Goal: Task Accomplishment & Management: Manage account settings

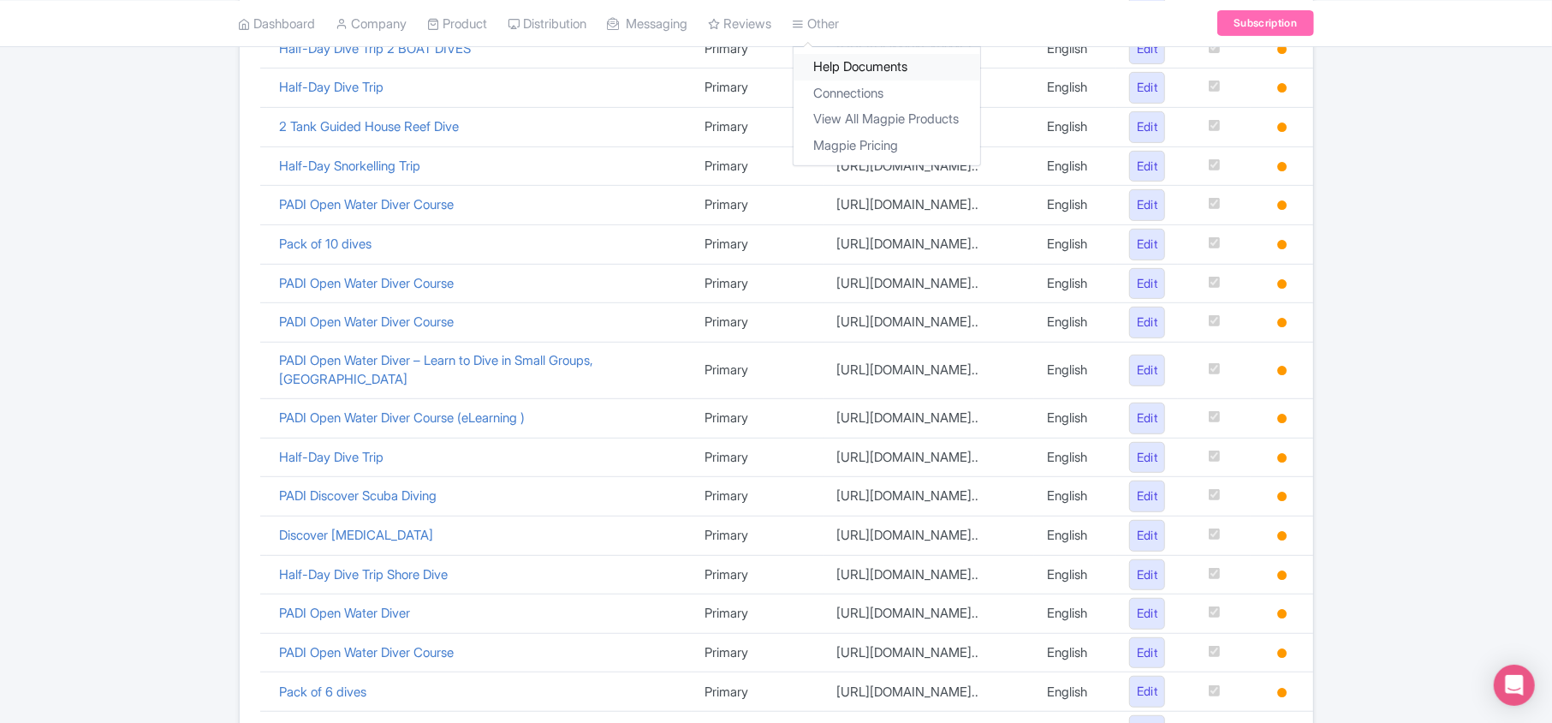
scroll to position [498, 0]
click at [860, 92] on link "Connections" at bounding box center [887, 93] width 187 height 27
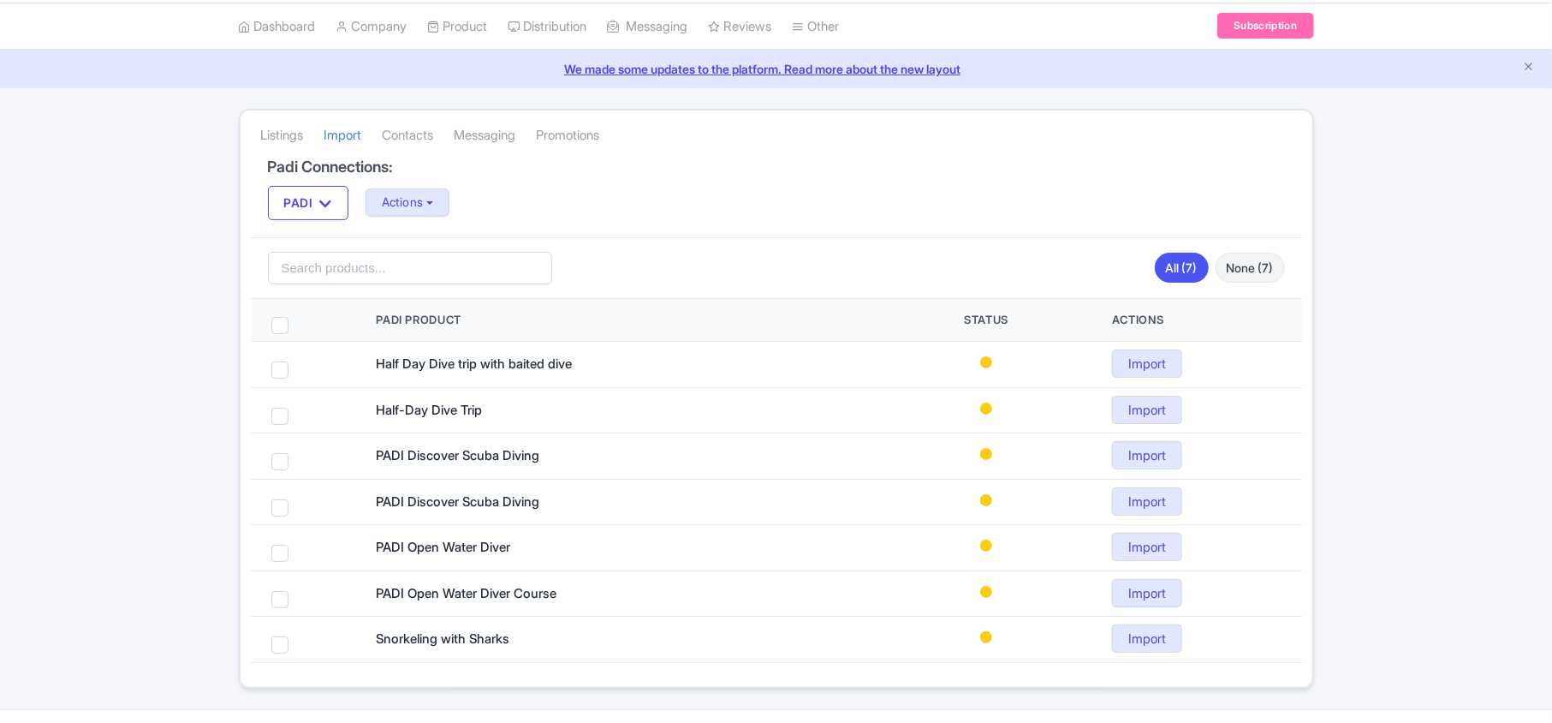
scroll to position [97, 0]
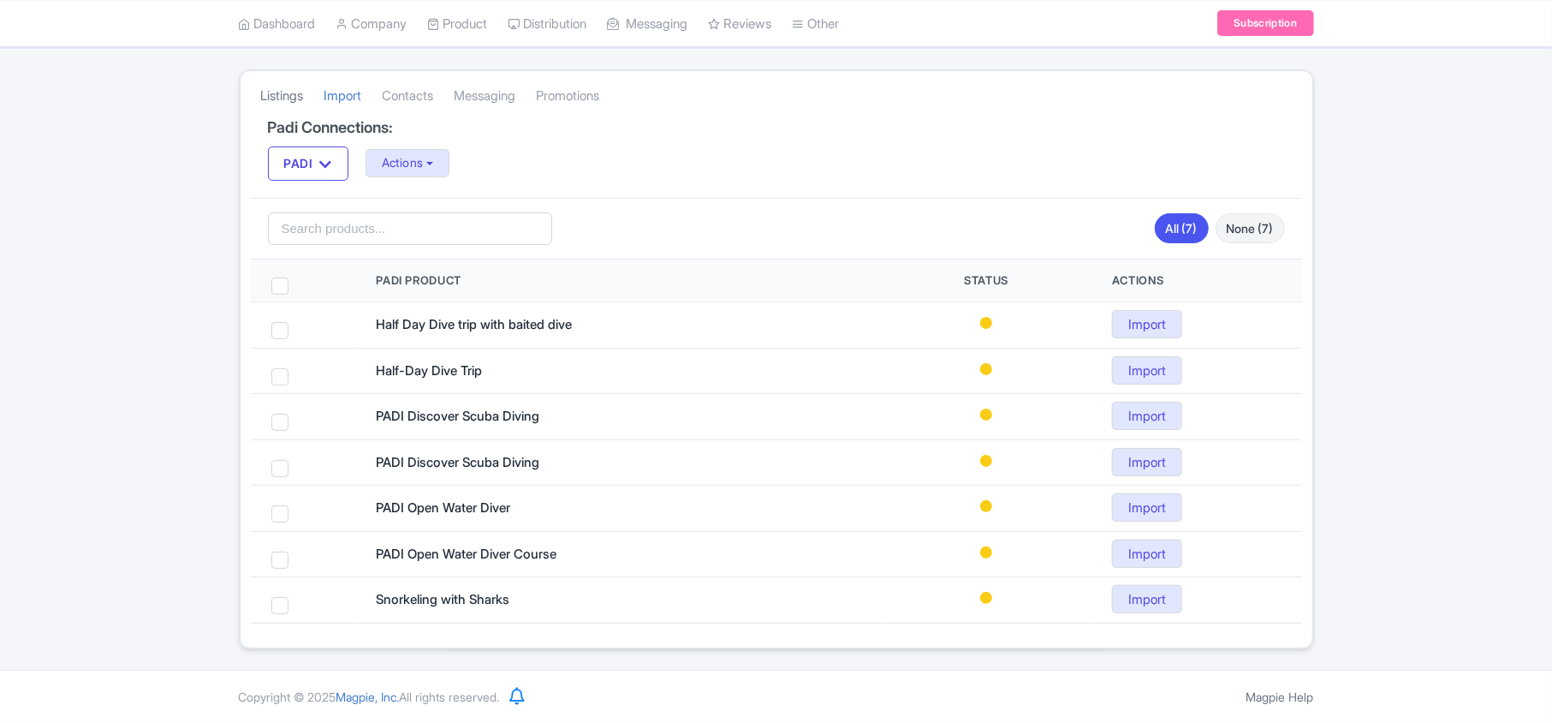
click at [271, 87] on link "Listings" at bounding box center [282, 96] width 43 height 47
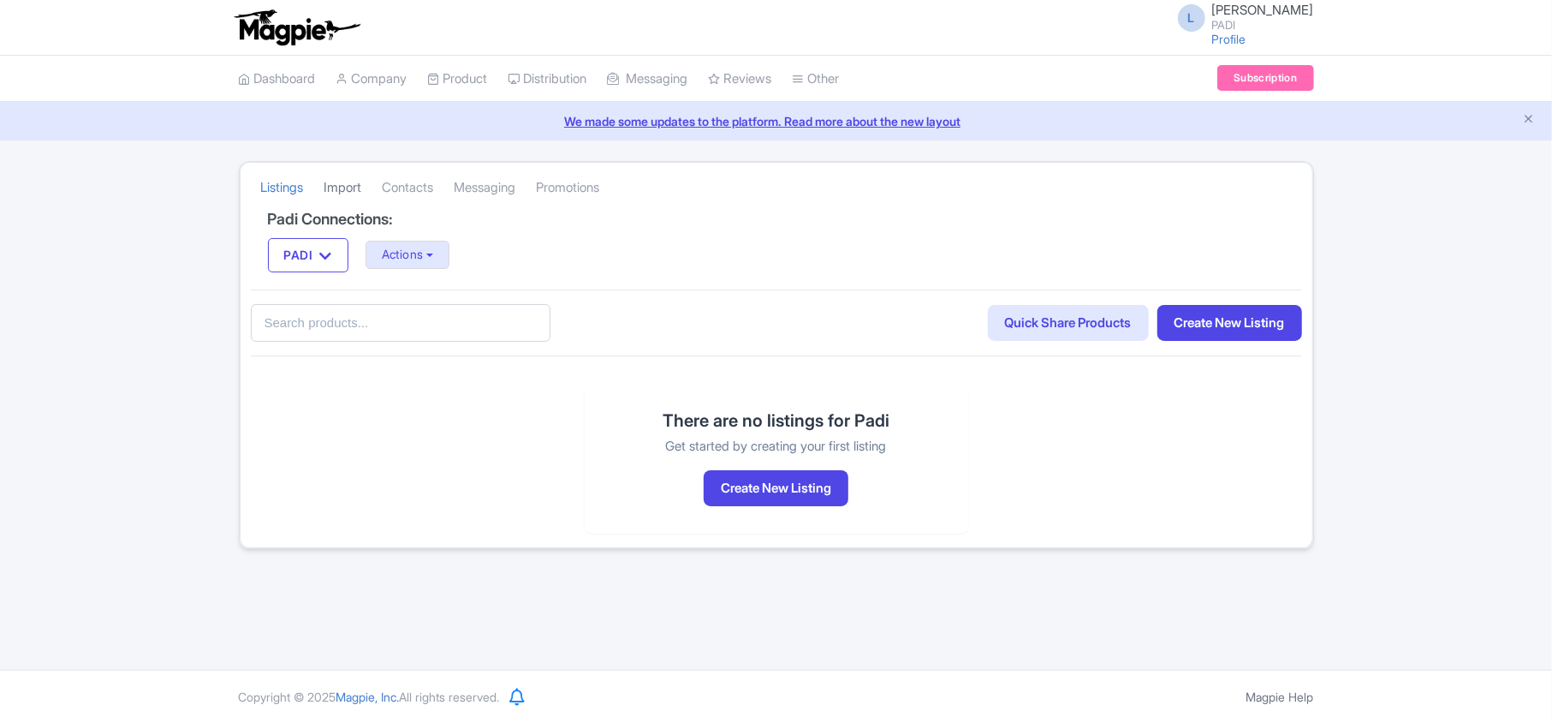
click at [346, 187] on link "Import" at bounding box center [344, 187] width 38 height 47
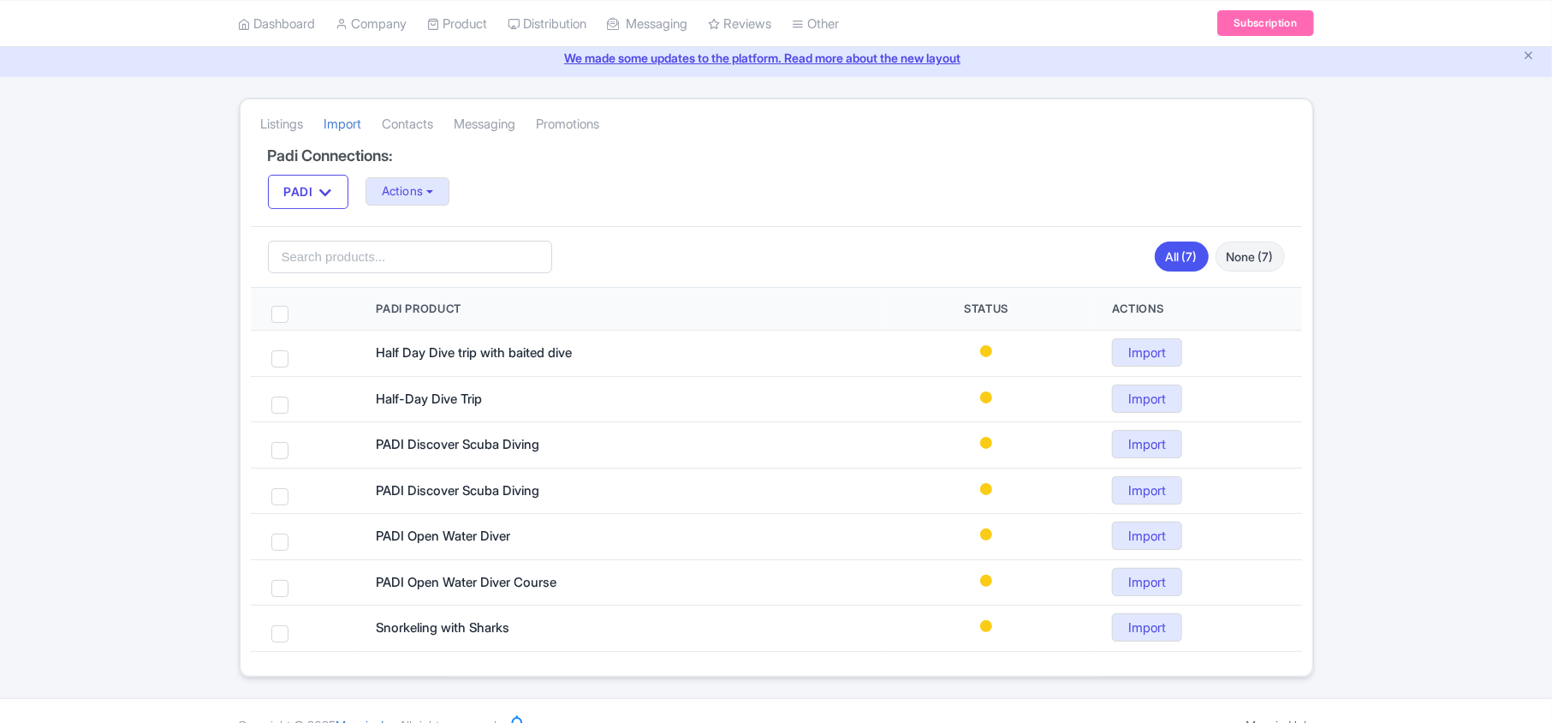
scroll to position [97, 0]
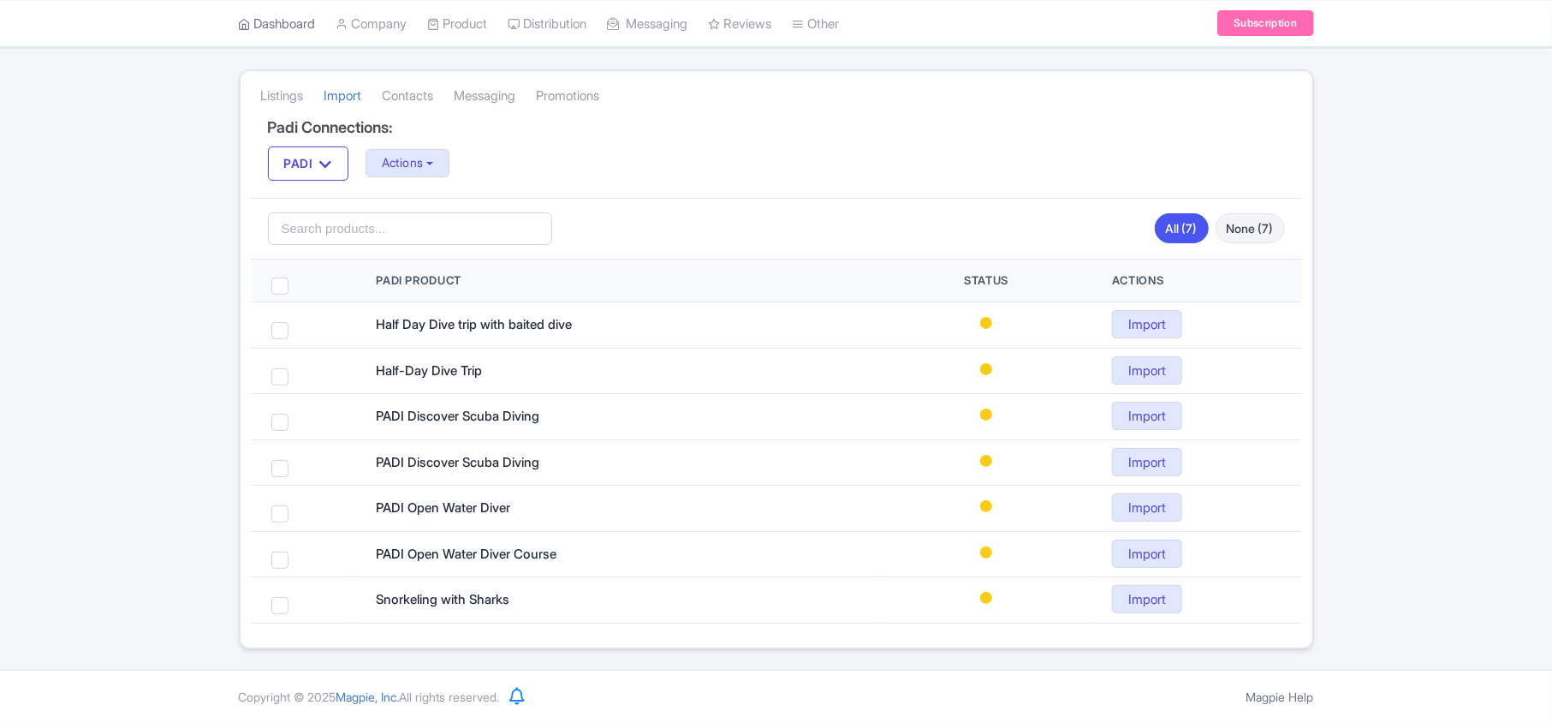
click at [281, 21] on link "Dashboard" at bounding box center [277, 23] width 77 height 47
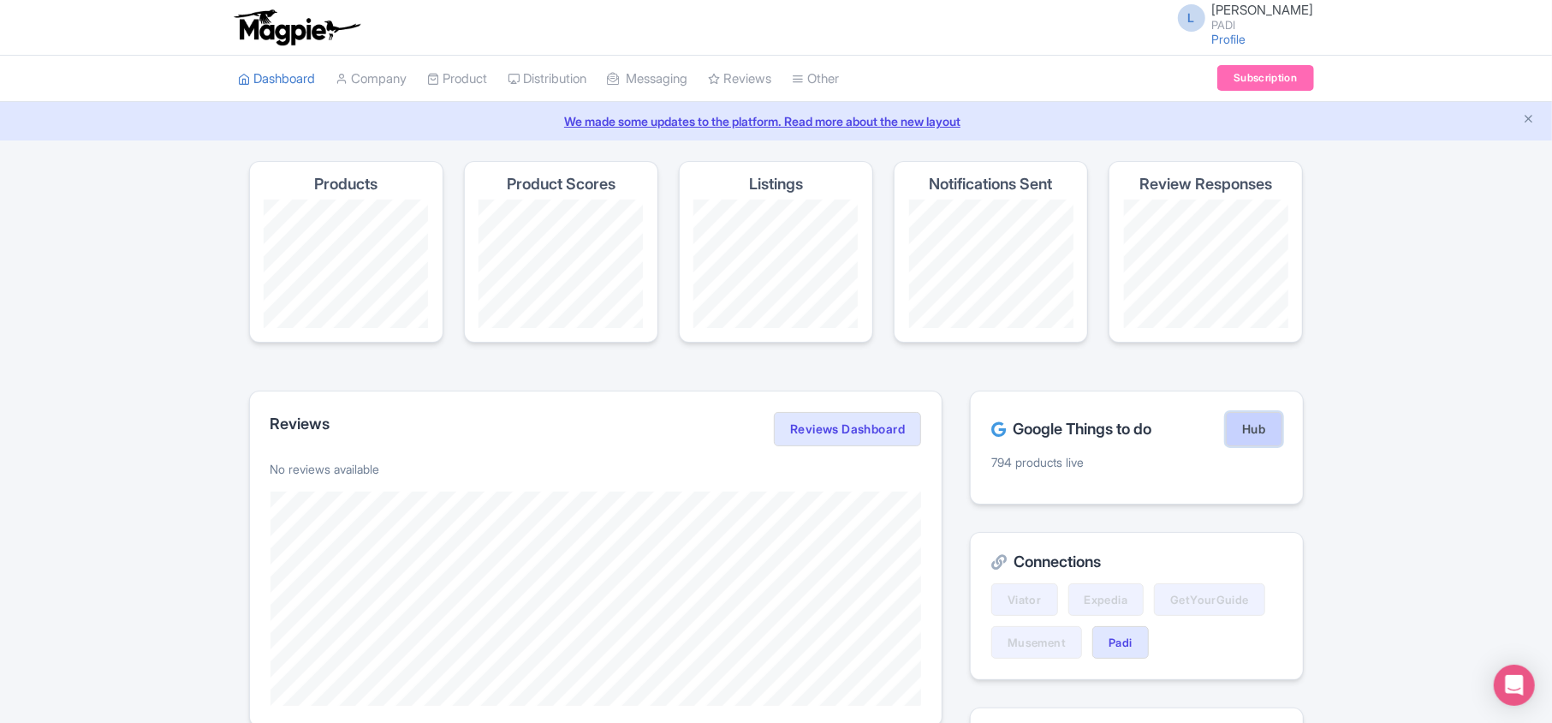
click at [1251, 428] on link "Hub" at bounding box center [1254, 429] width 56 height 34
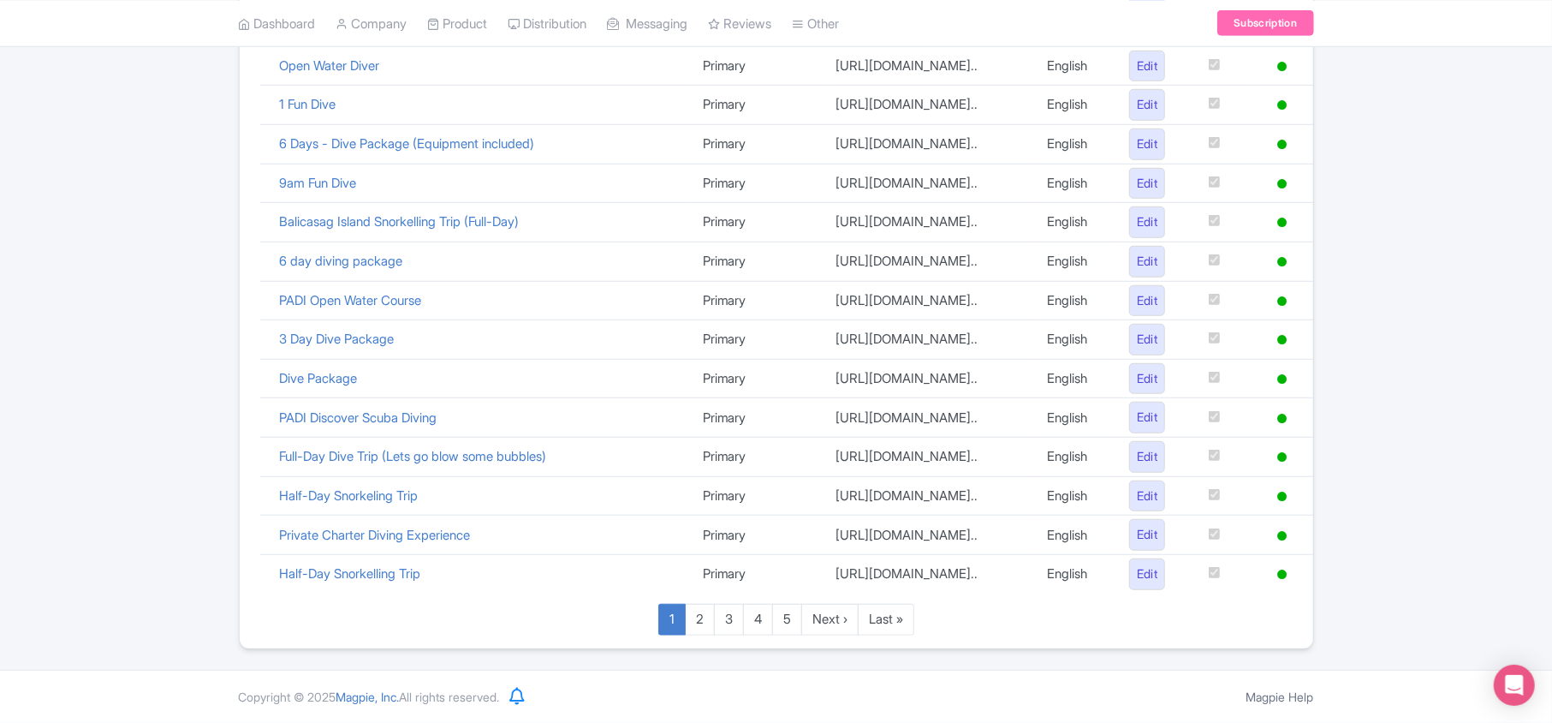
scroll to position [1182, 0]
click at [914, 614] on link "Last »" at bounding box center [886, 620] width 57 height 32
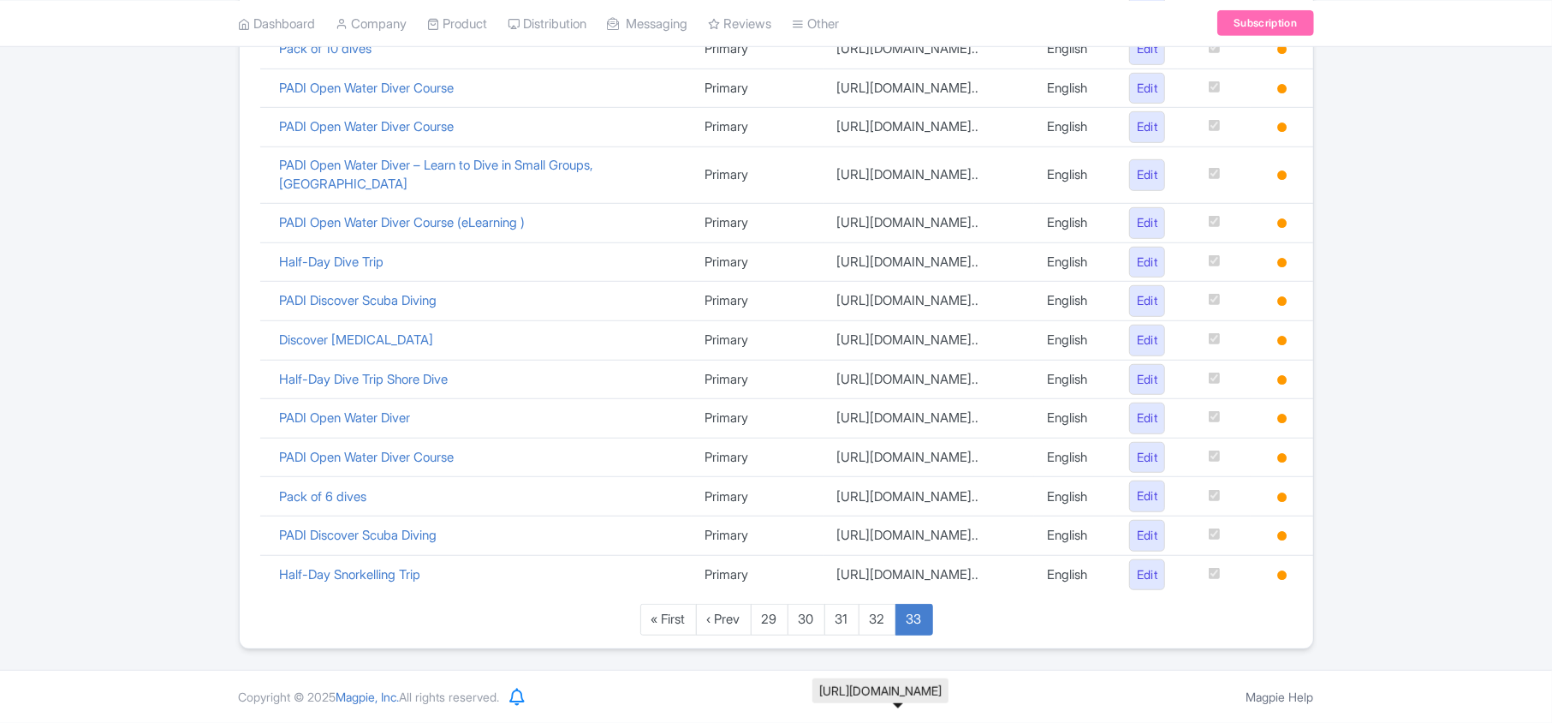
scroll to position [1069, 0]
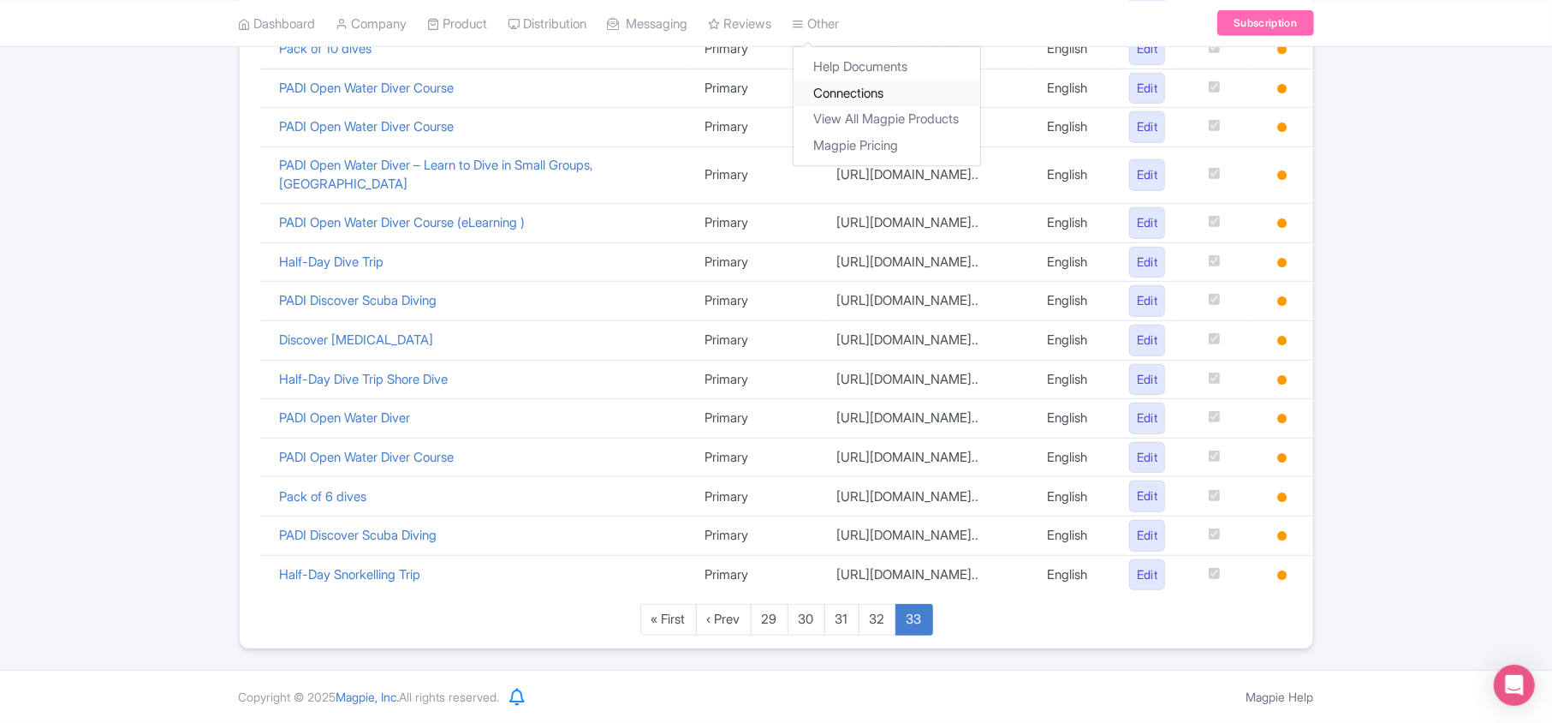
click at [856, 82] on link "Connections" at bounding box center [887, 93] width 187 height 27
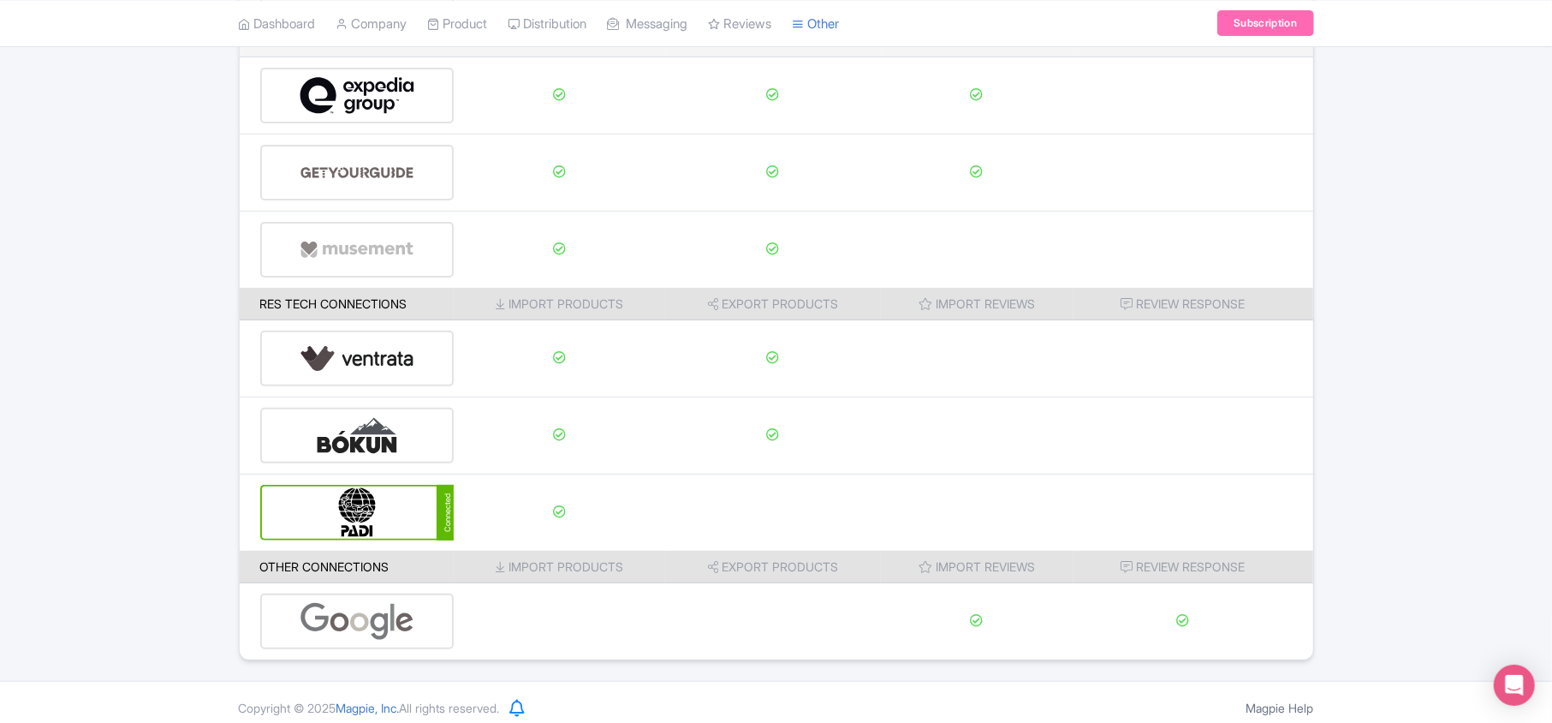
scroll to position [269, 0]
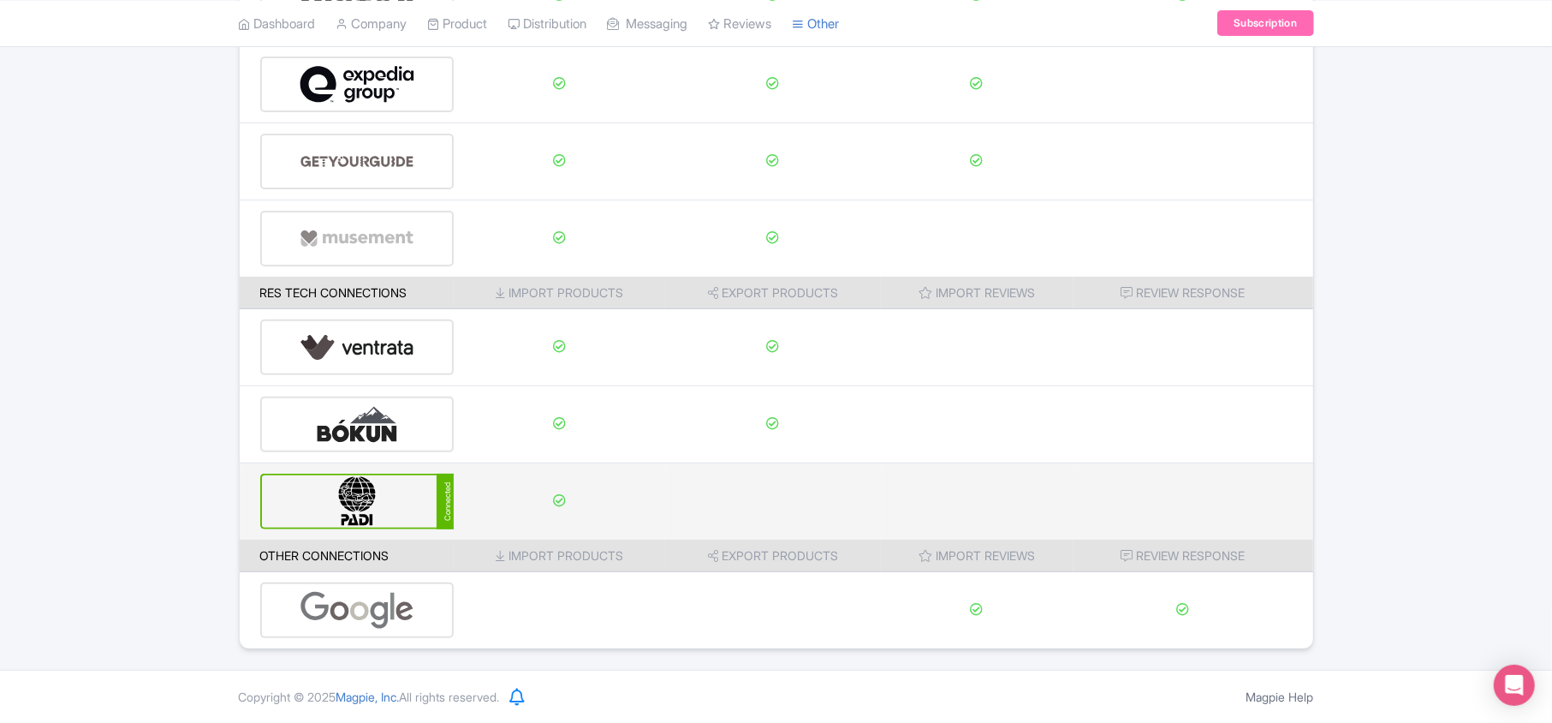
click at [409, 486] on img at bounding box center [358, 501] width 116 height 52
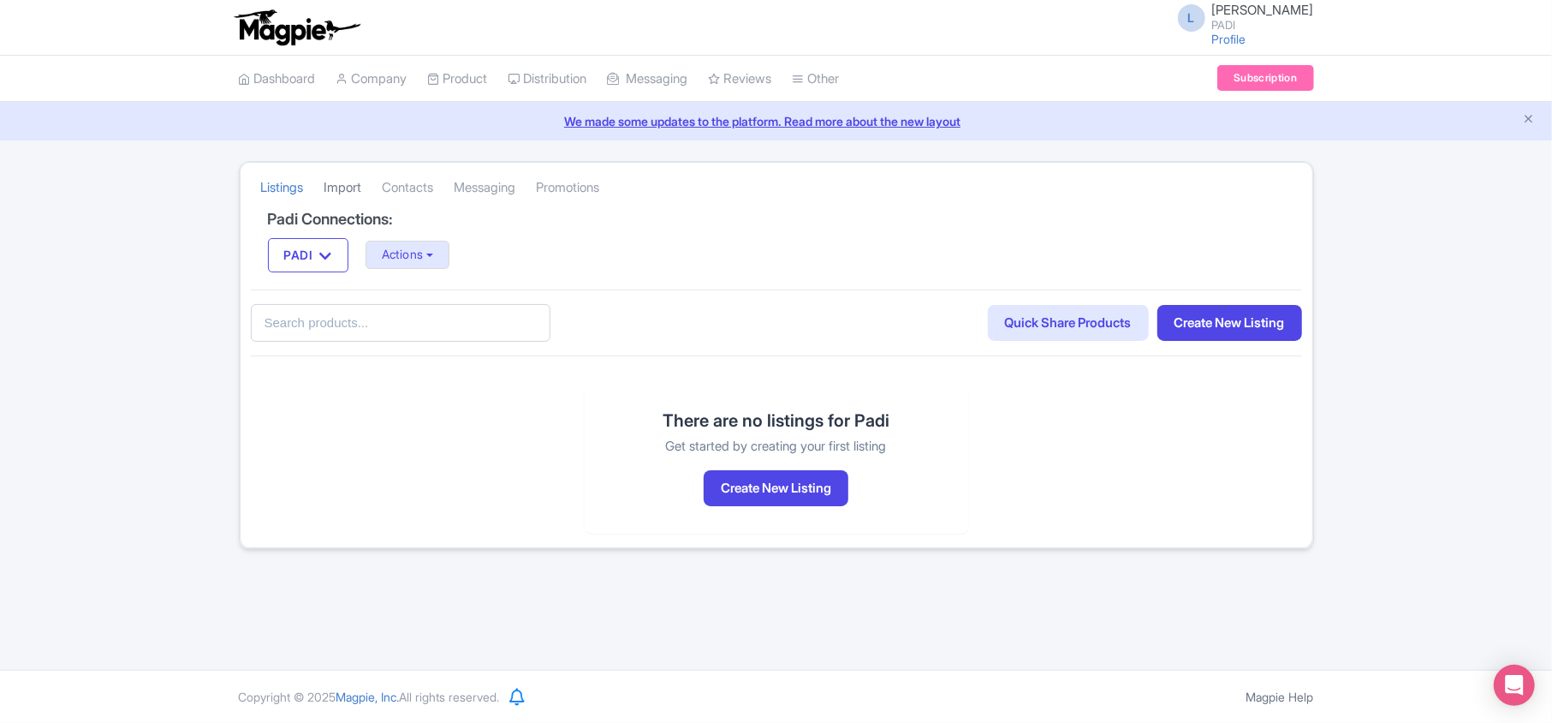
click at [357, 188] on link "Import" at bounding box center [344, 187] width 38 height 47
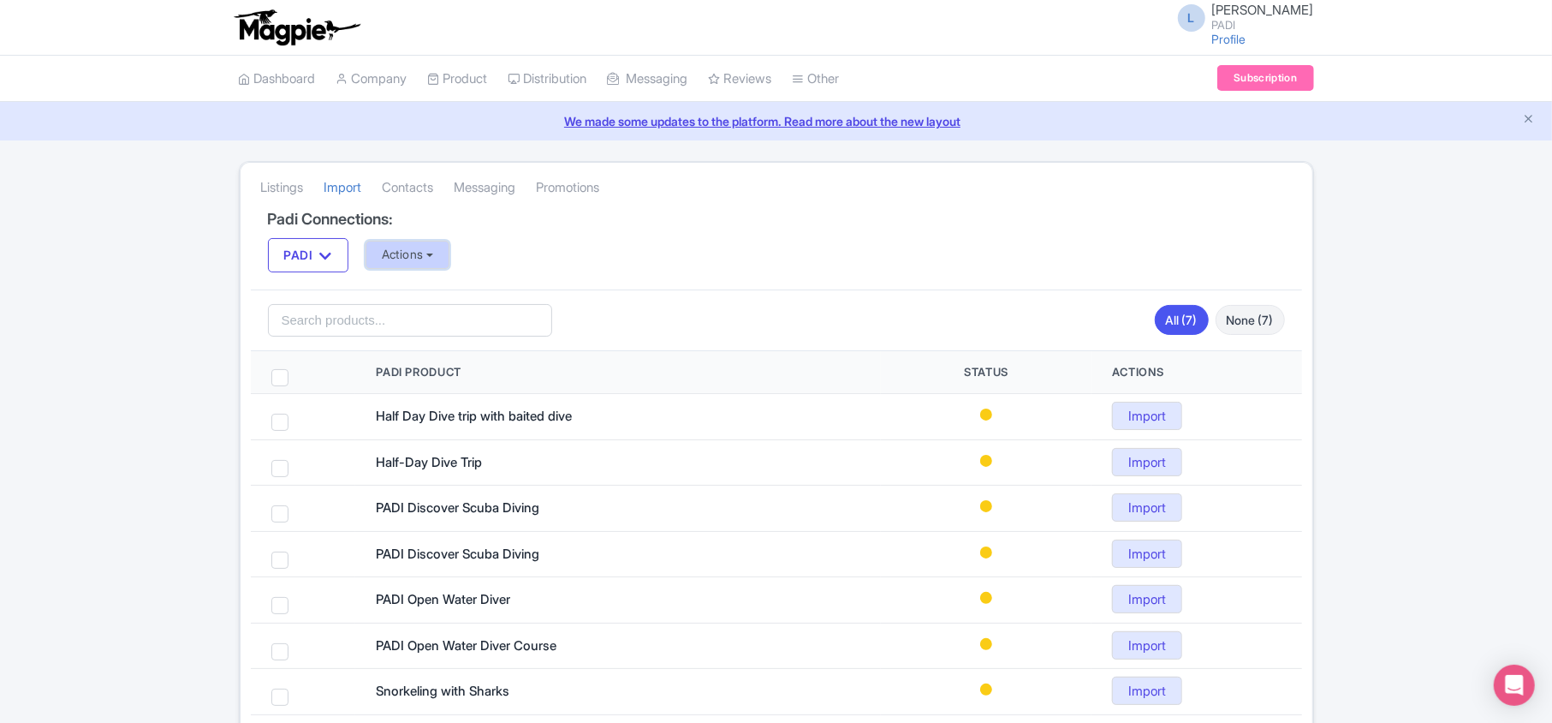
click at [384, 250] on button "Actions" at bounding box center [408, 255] width 85 height 28
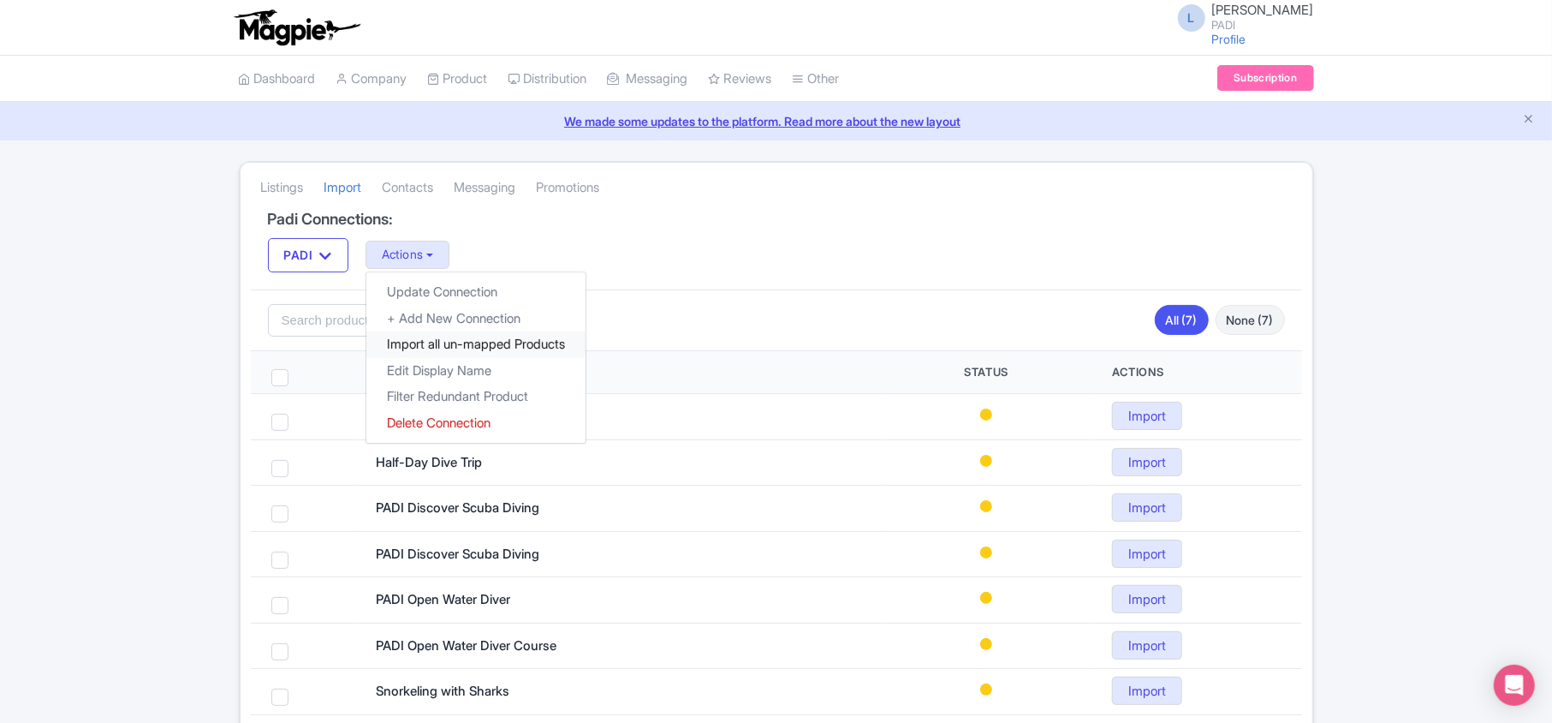
click at [429, 343] on link "Import all un-mapped Products" at bounding box center [475, 344] width 219 height 27
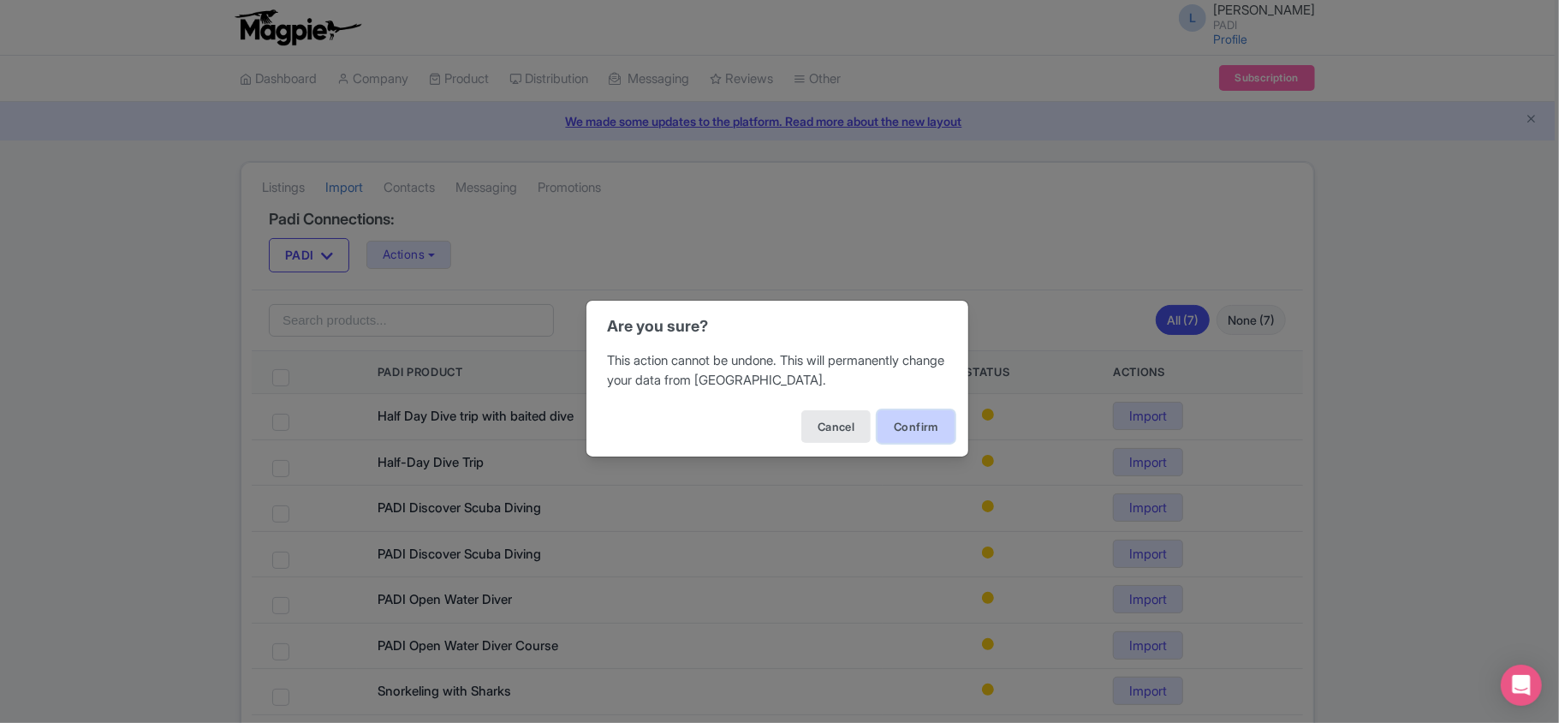
click at [906, 415] on button "Confirm" at bounding box center [916, 426] width 77 height 33
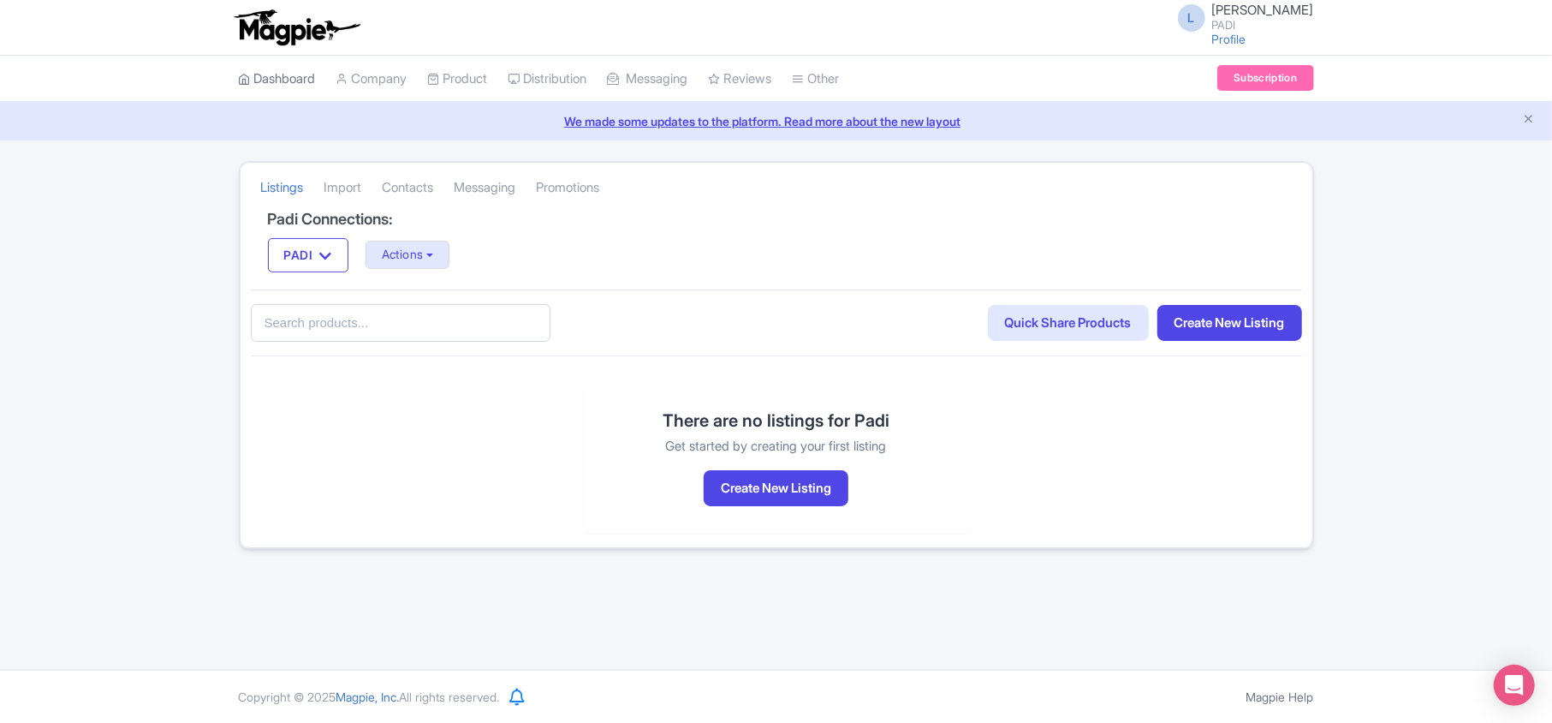
click at [289, 79] on link "Dashboard" at bounding box center [277, 79] width 77 height 47
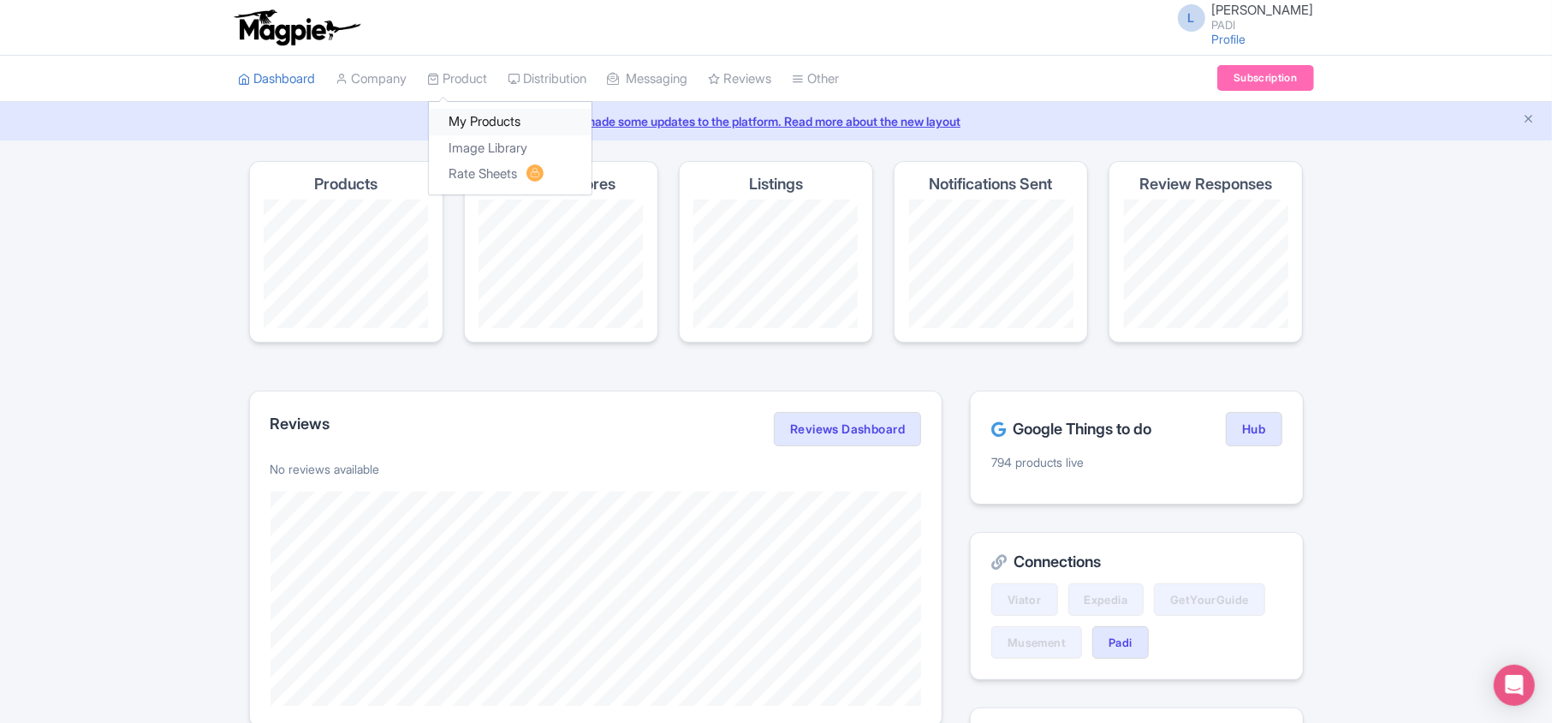
click at [460, 123] on link "My Products" at bounding box center [510, 122] width 163 height 27
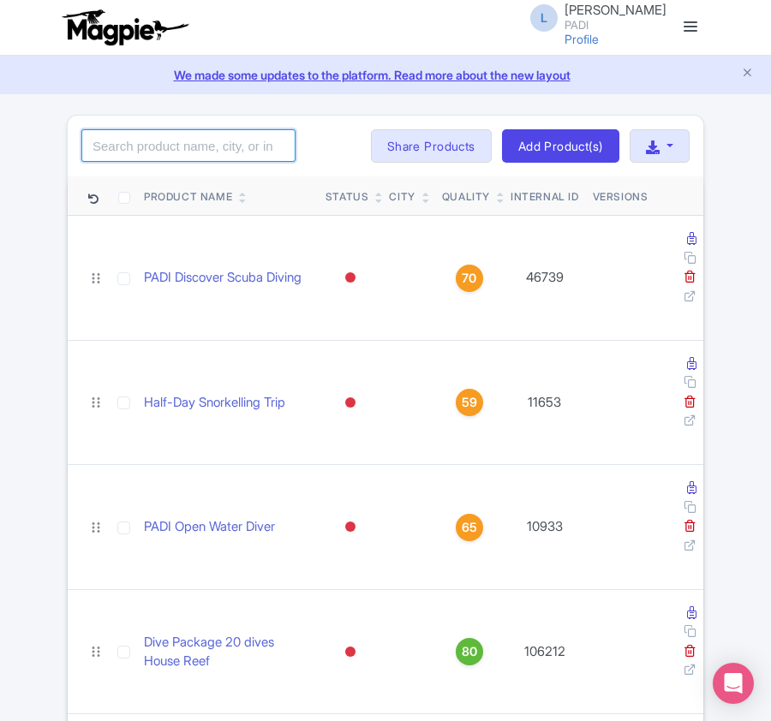
click at [176, 145] on input "search" at bounding box center [188, 145] width 214 height 33
paste input "107702"
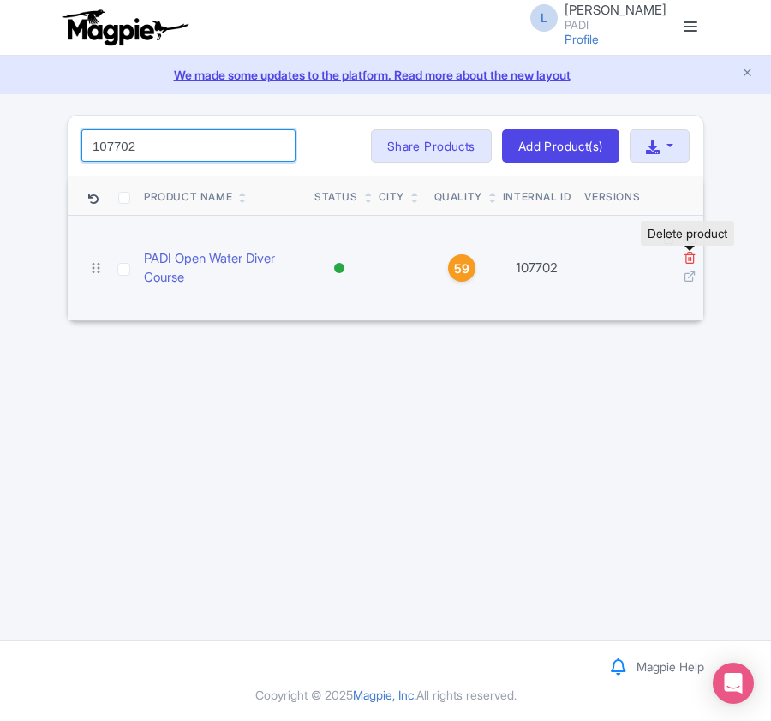
type input "107702"
click at [688, 259] on icon at bounding box center [689, 257] width 13 height 13
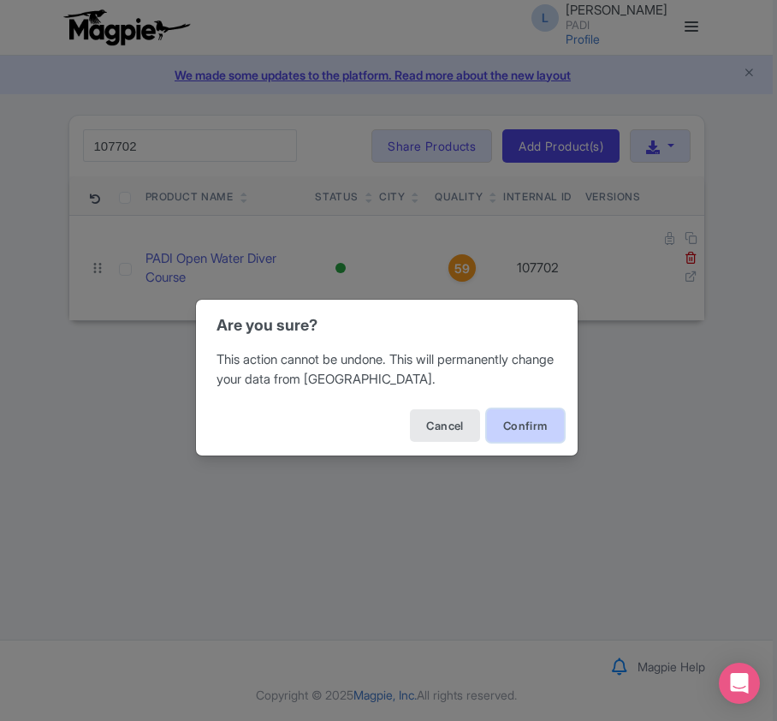
click at [533, 432] on button "Confirm" at bounding box center [525, 425] width 77 height 33
click at [510, 425] on button "Confirm" at bounding box center [525, 425] width 77 height 33
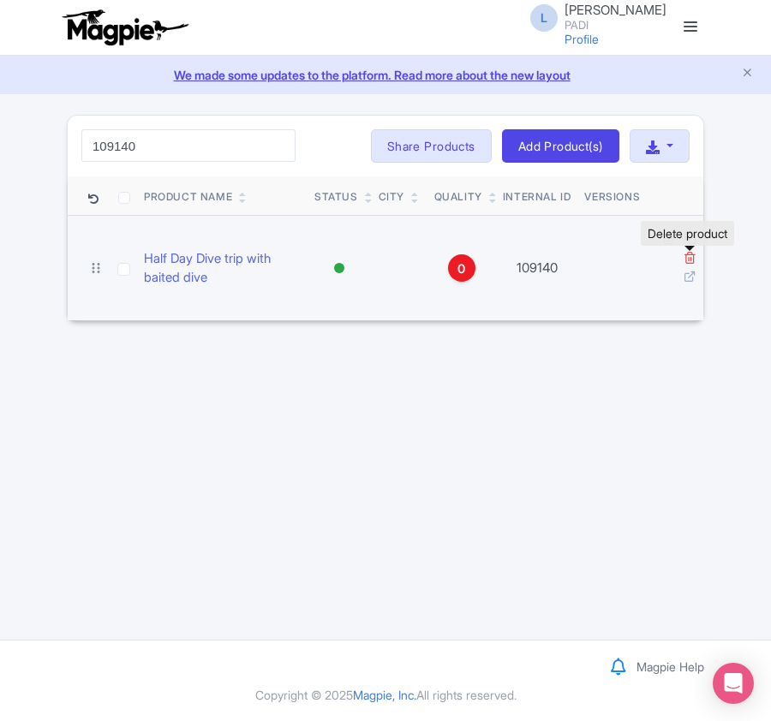
type input "109140"
click at [687, 262] on icon at bounding box center [689, 257] width 13 height 13
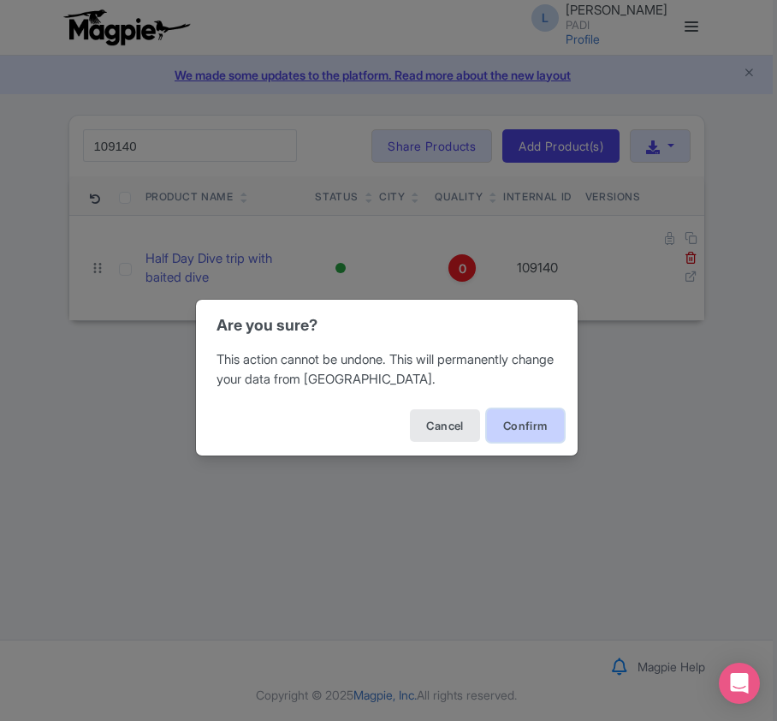
click at [515, 425] on button "Confirm" at bounding box center [525, 425] width 77 height 33
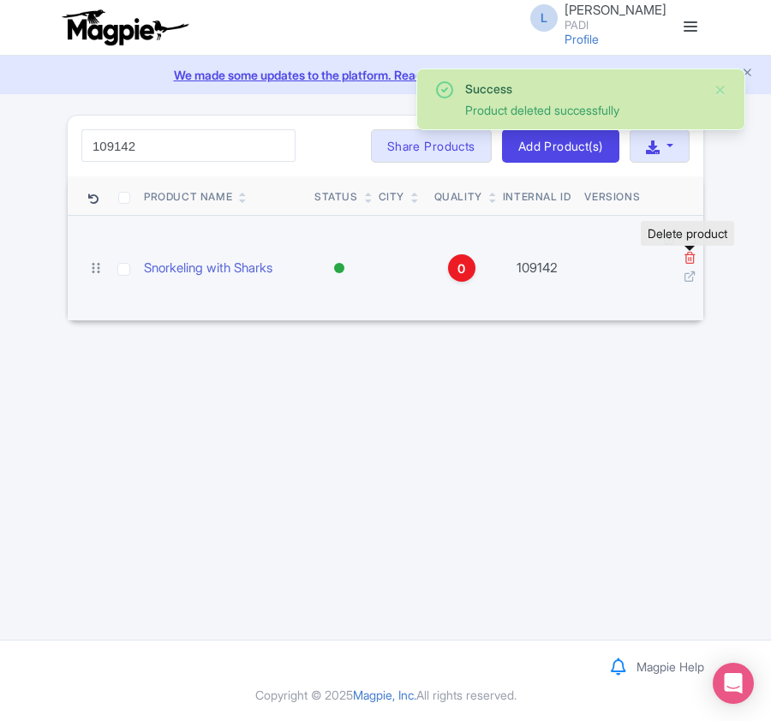
type input "109142"
click at [688, 258] on icon at bounding box center [689, 257] width 13 height 13
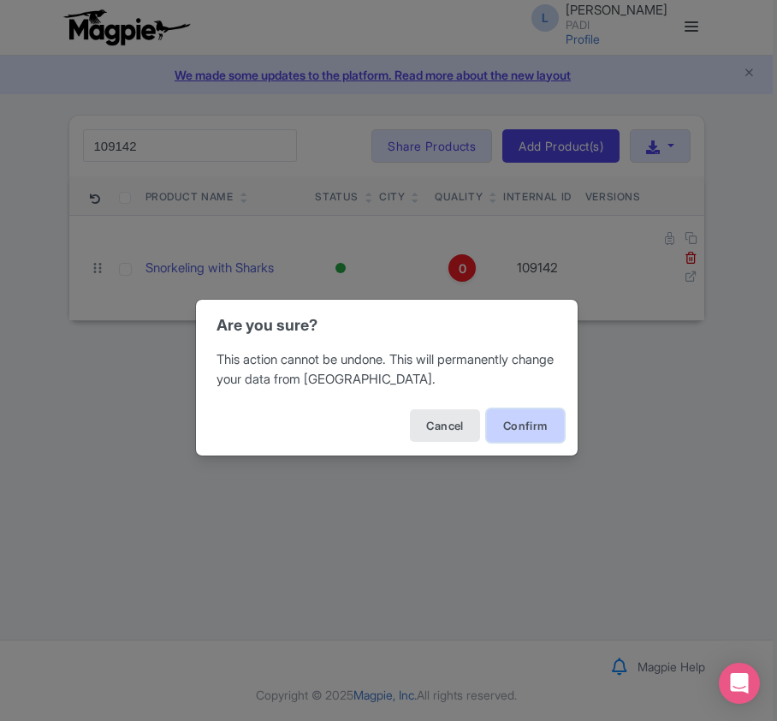
click at [531, 432] on button "Confirm" at bounding box center [525, 425] width 77 height 33
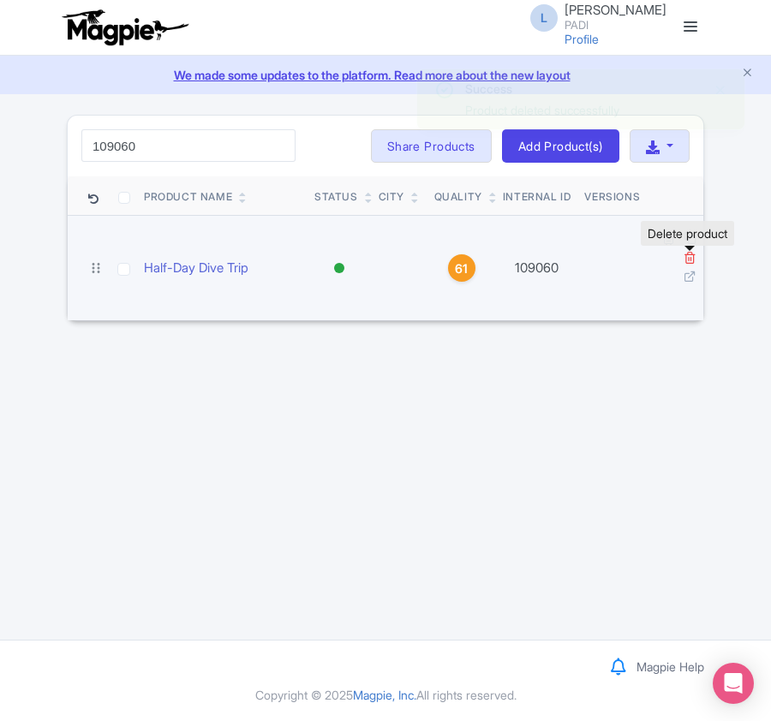
type input "109060"
click at [685, 261] on icon at bounding box center [689, 257] width 13 height 13
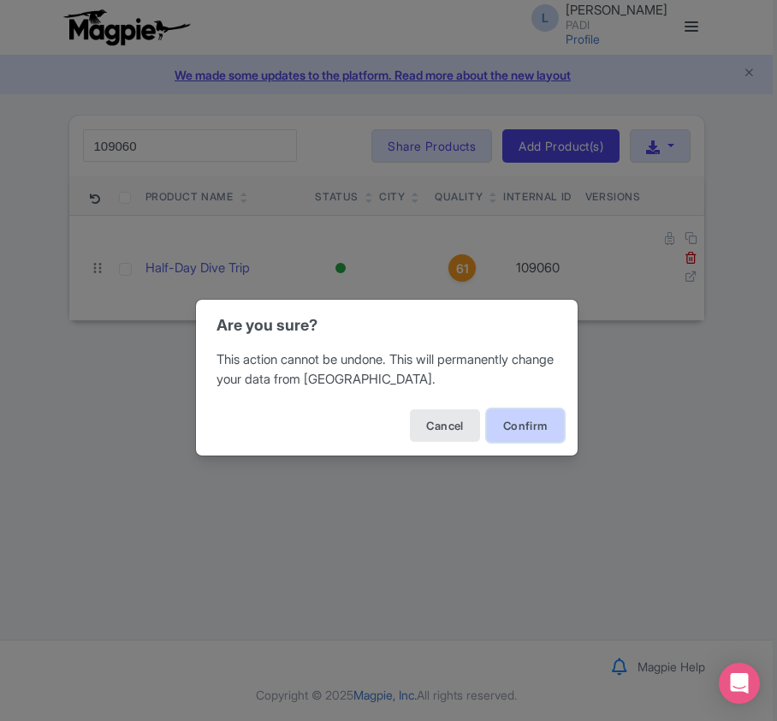
click at [511, 425] on button "Confirm" at bounding box center [525, 425] width 77 height 33
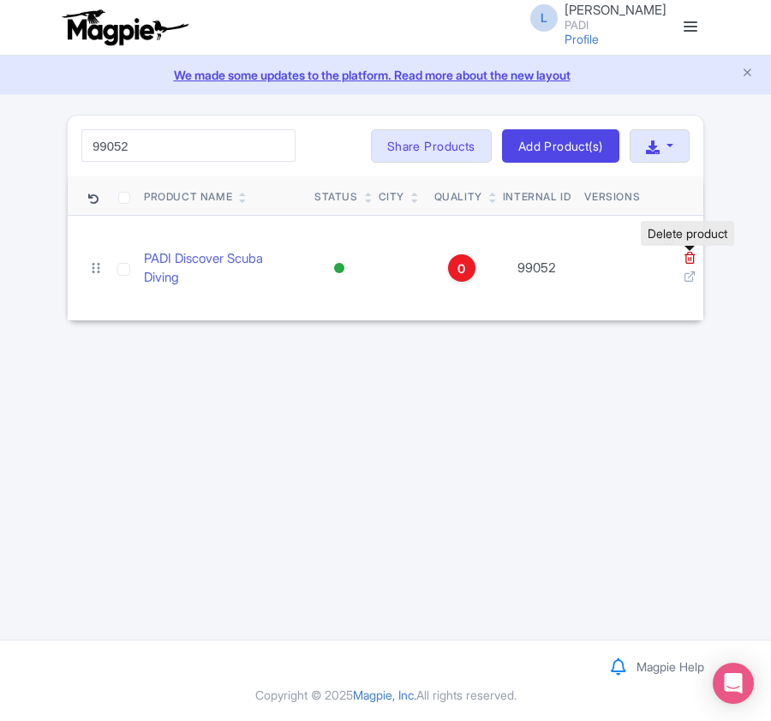
type input "99052"
click at [685, 257] on icon at bounding box center [689, 257] width 13 height 13
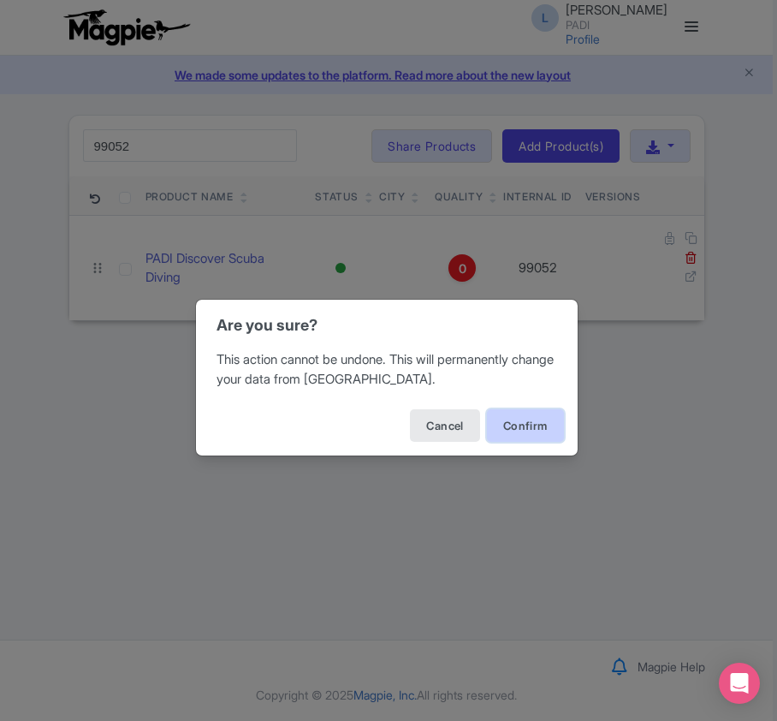
click at [521, 429] on button "Confirm" at bounding box center [525, 425] width 77 height 33
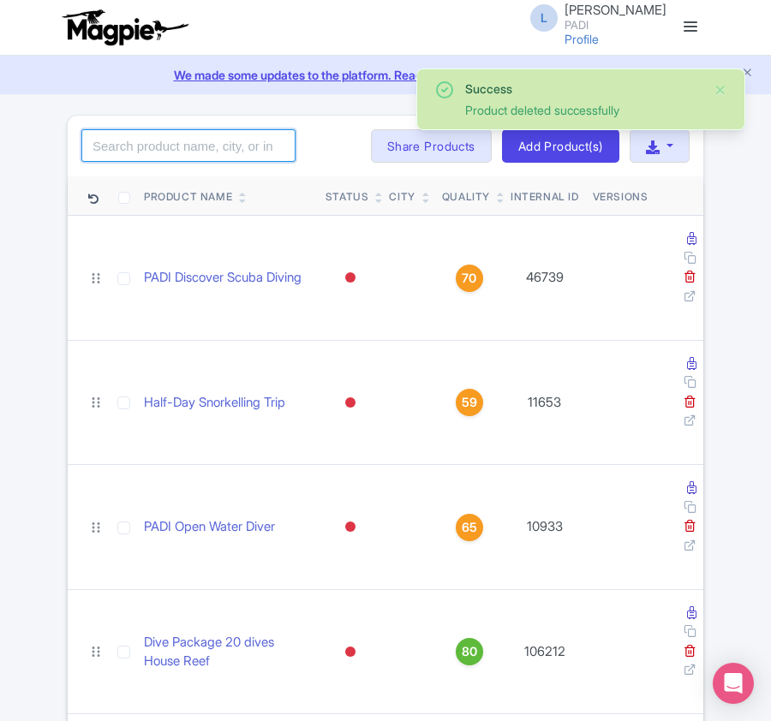
click at [101, 158] on input "search" at bounding box center [188, 145] width 214 height 33
paste input "98246"
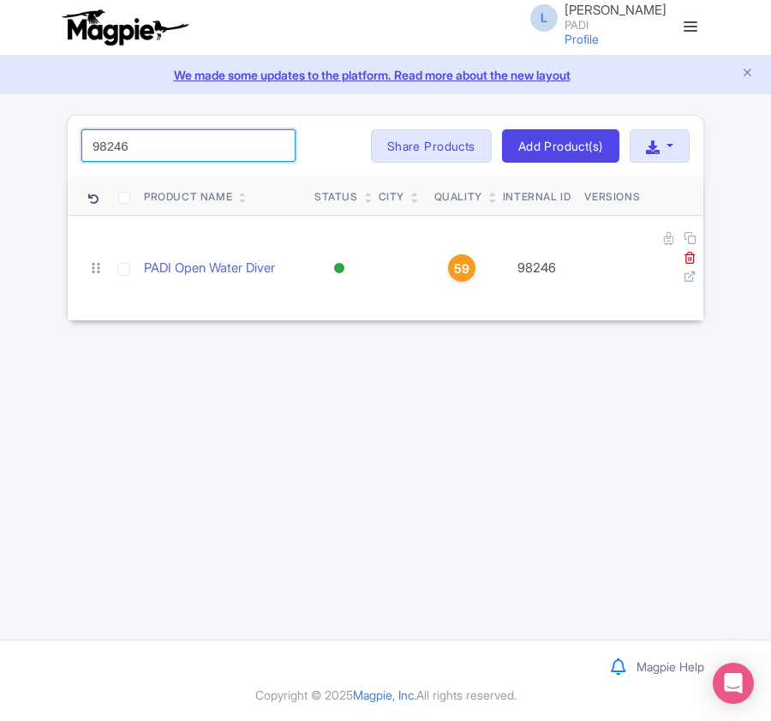
type input "98246"
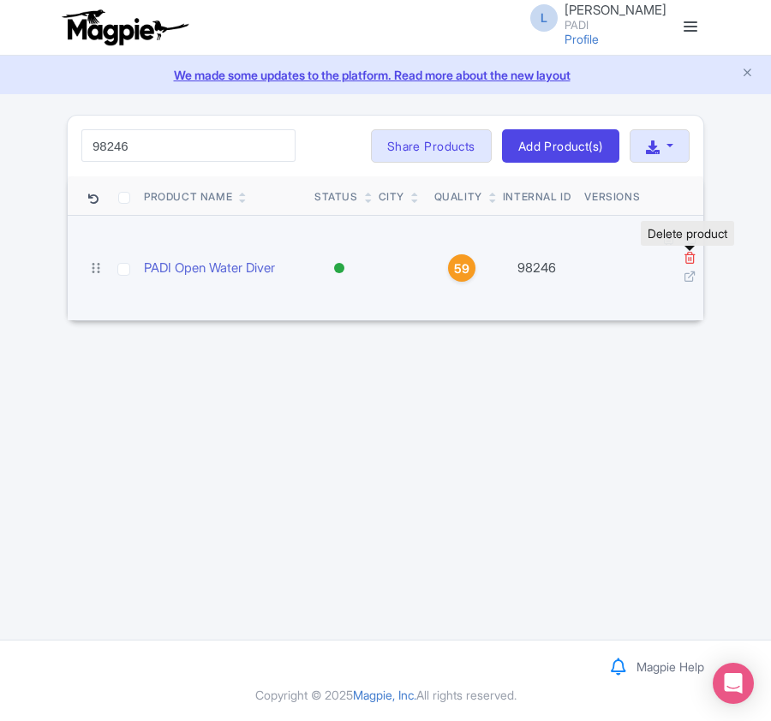
click at [689, 258] on icon at bounding box center [689, 257] width 13 height 13
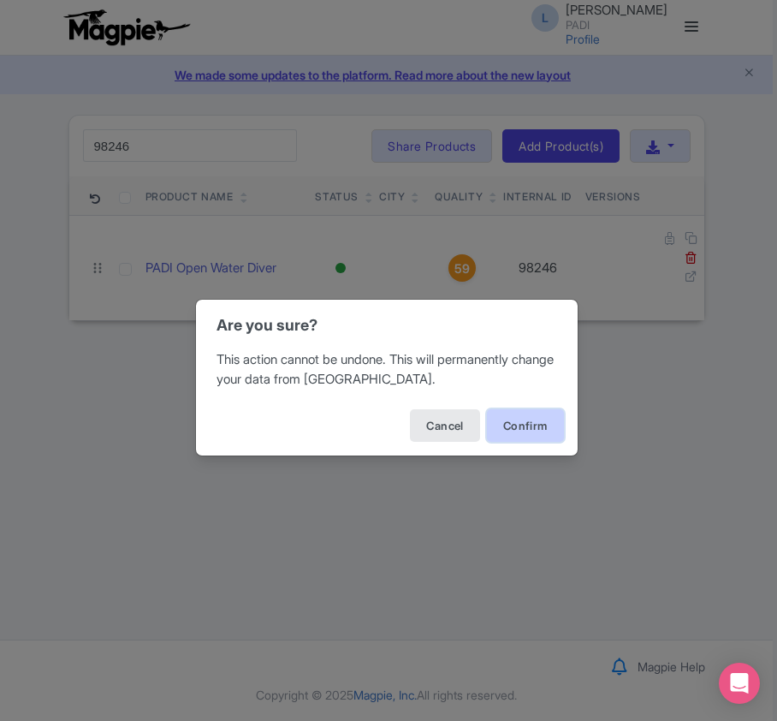
click at [518, 418] on button "Confirm" at bounding box center [525, 425] width 77 height 33
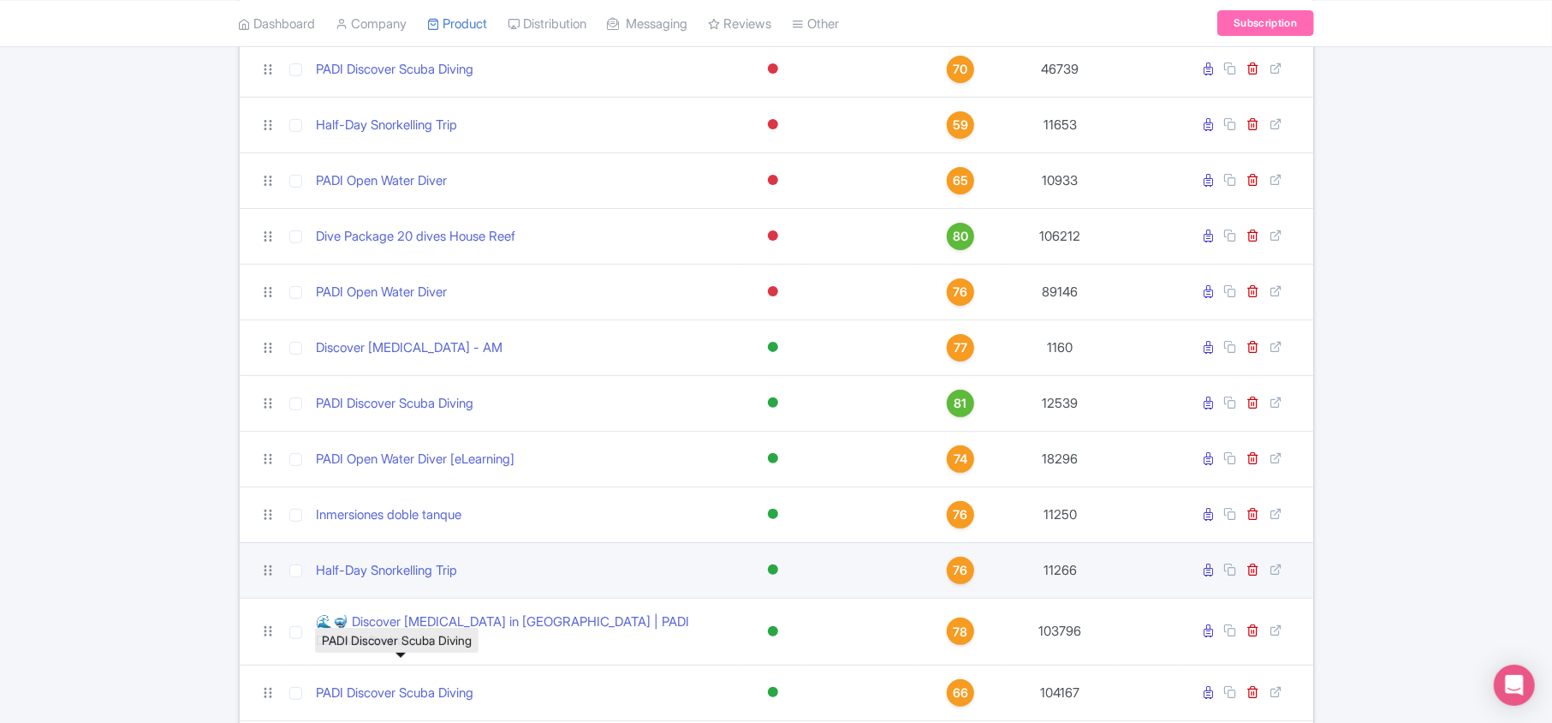
scroll to position [342, 0]
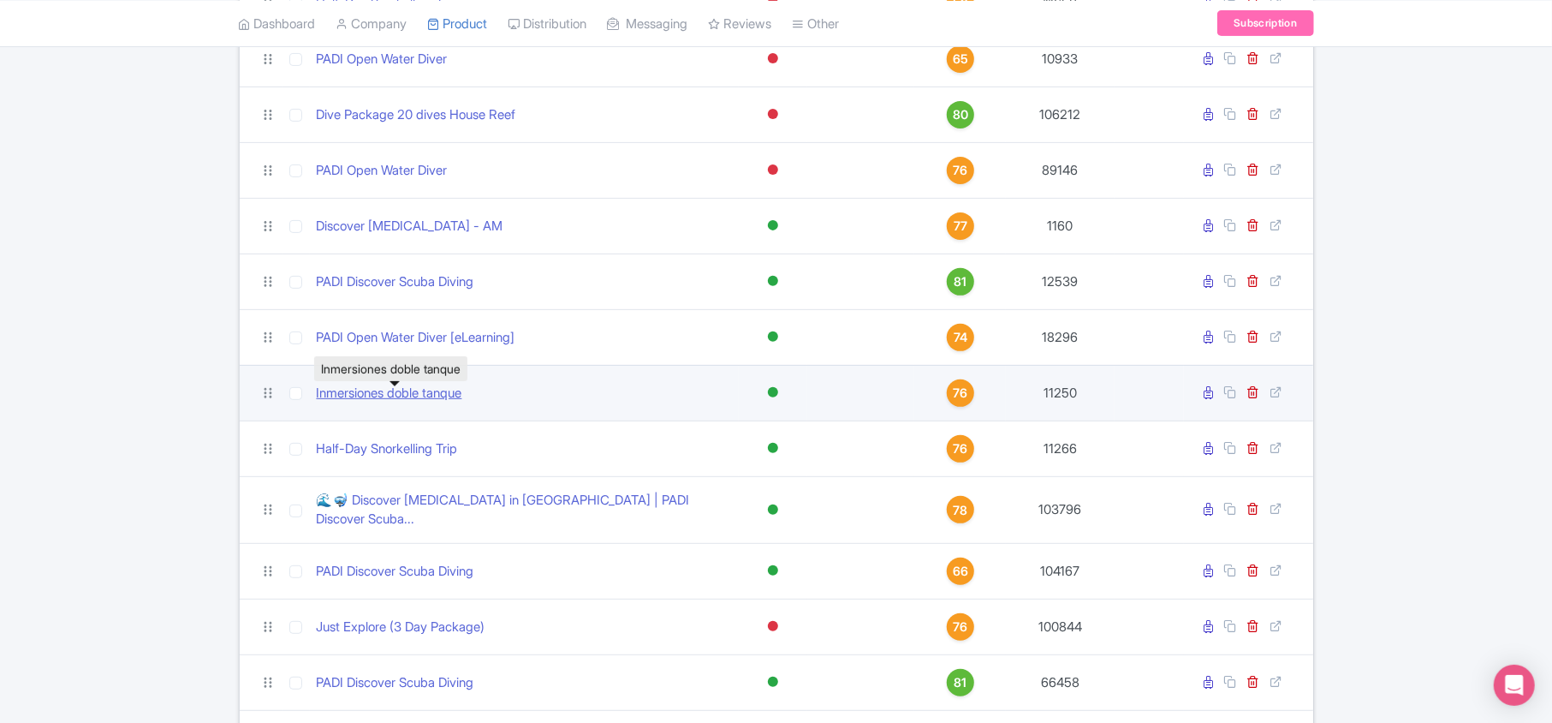
click at [336, 401] on link "Inmersiones doble tanque" at bounding box center [390, 394] width 146 height 20
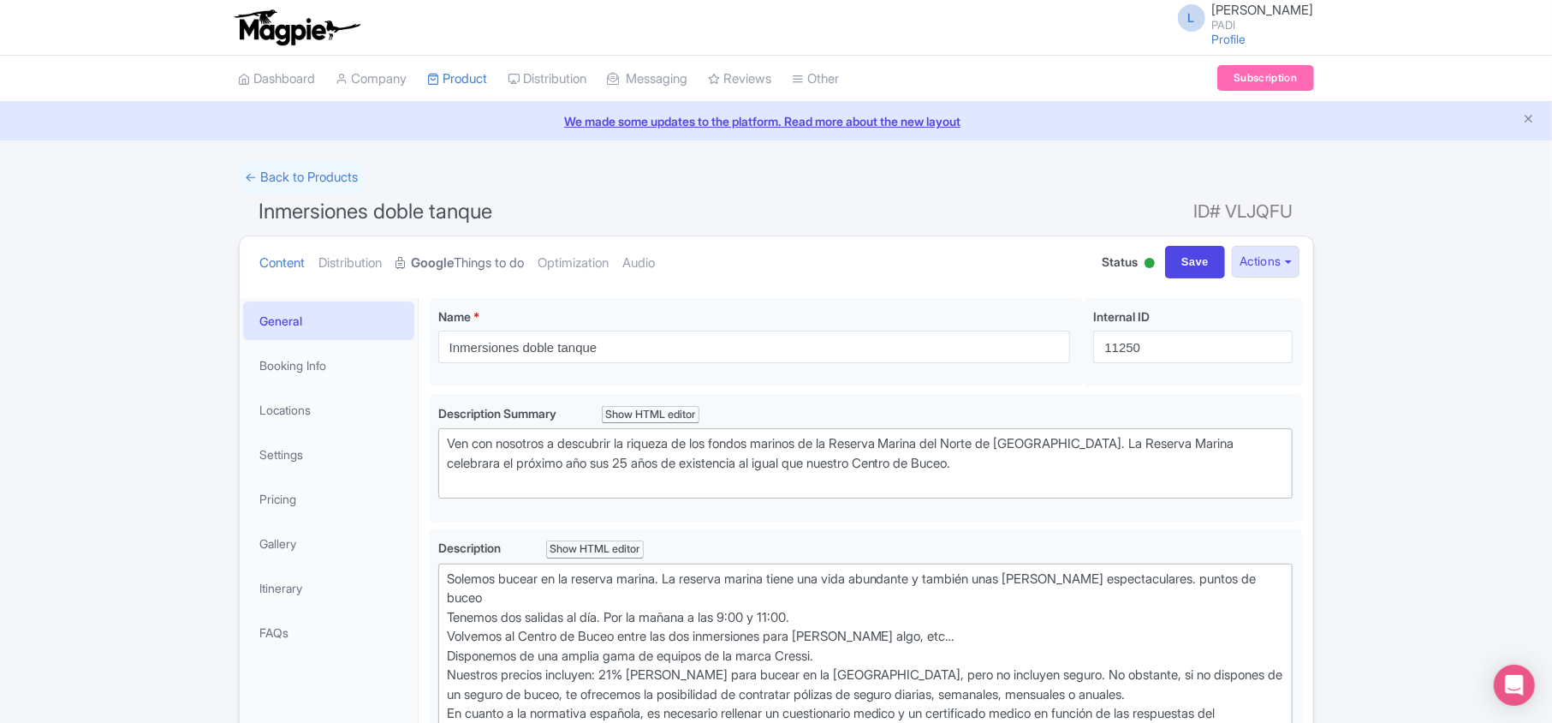
click at [435, 262] on strong "Google" at bounding box center [433, 263] width 43 height 20
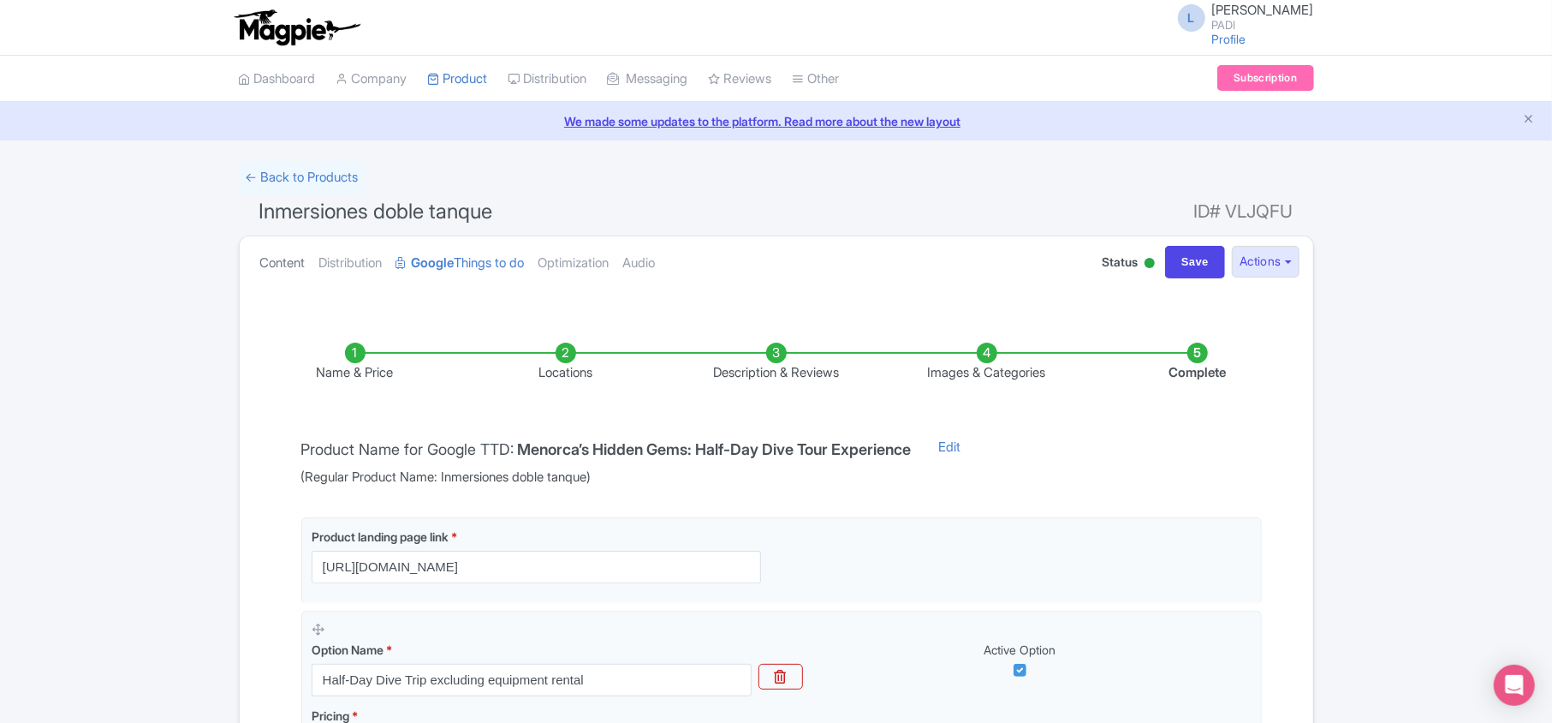
click at [269, 261] on link "Content" at bounding box center [282, 263] width 45 height 54
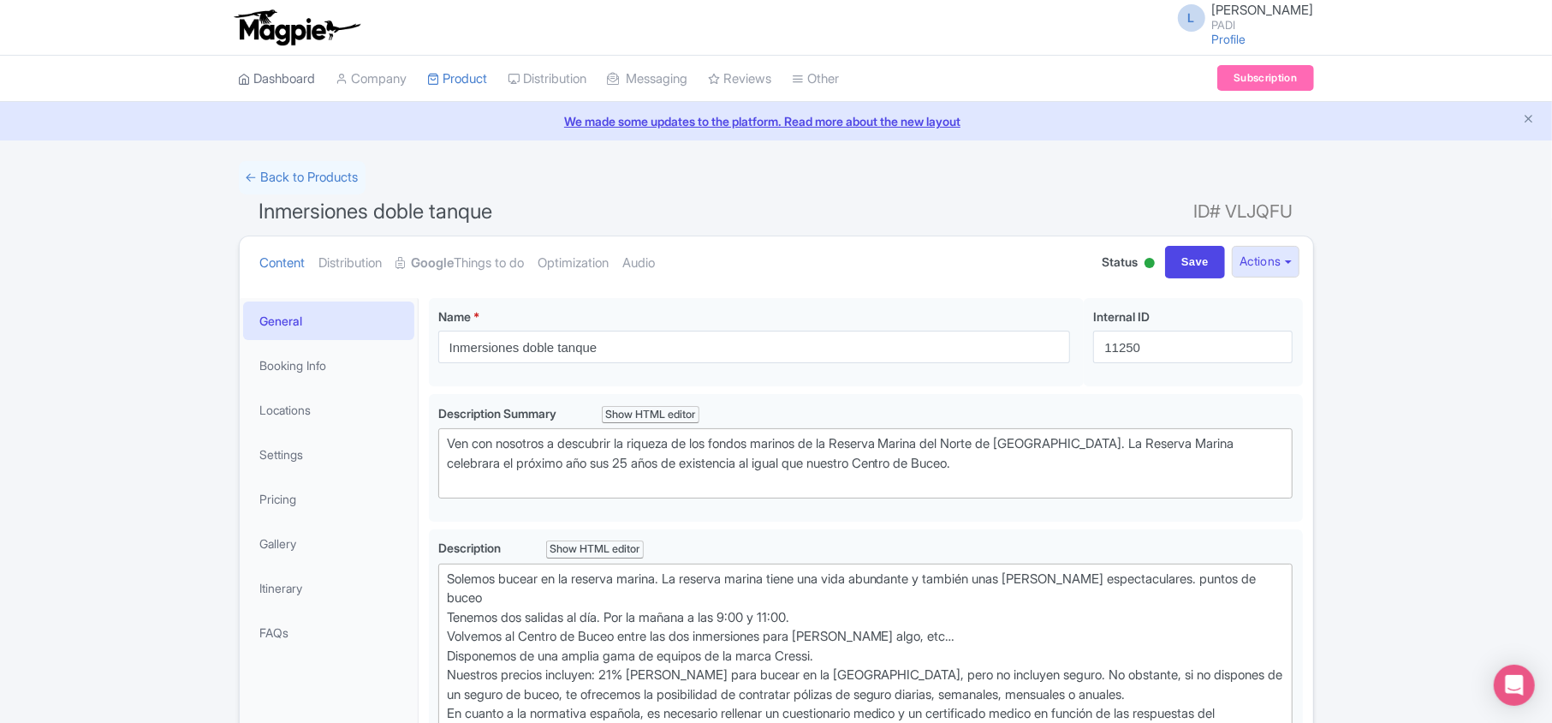
click at [271, 83] on link "Dashboard" at bounding box center [277, 79] width 77 height 47
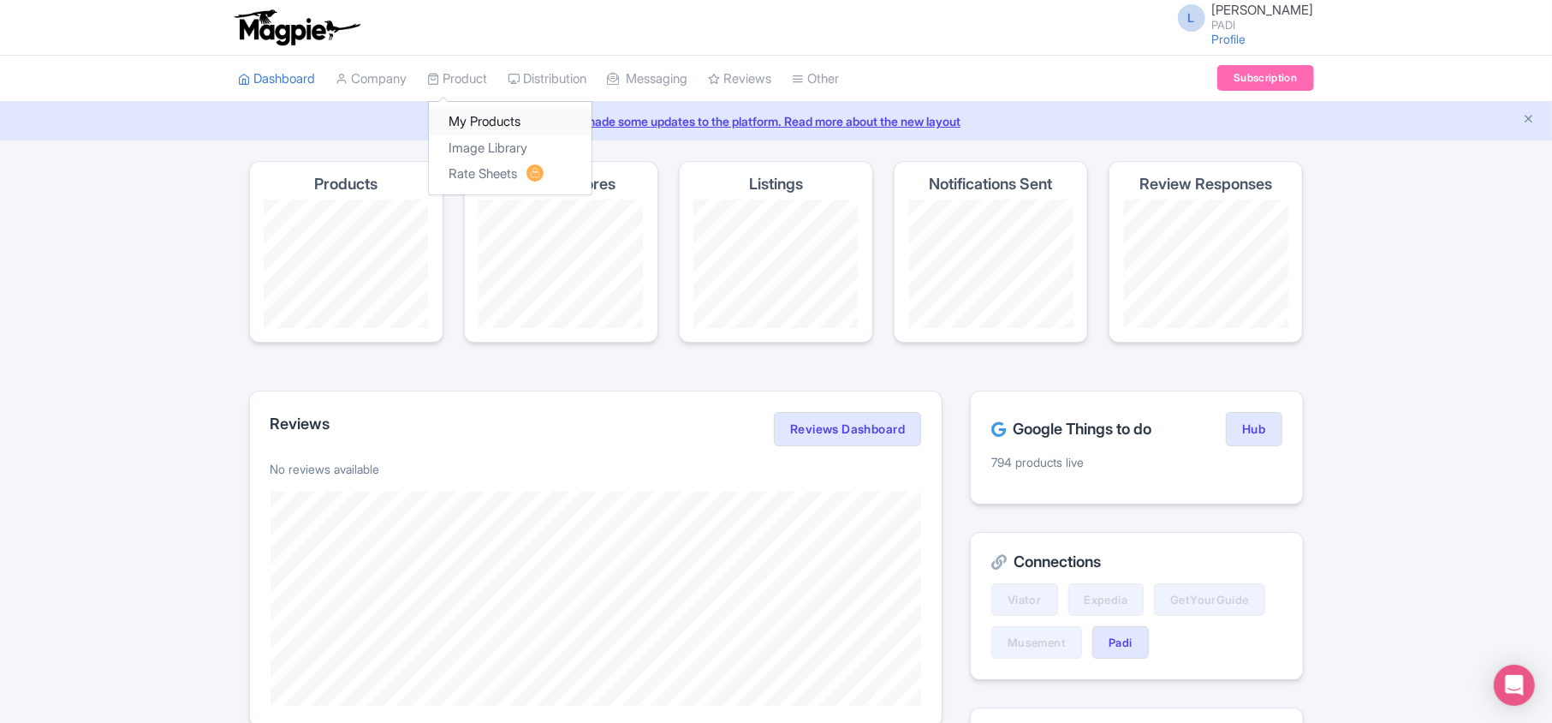
click at [501, 118] on link "My Products" at bounding box center [510, 122] width 163 height 27
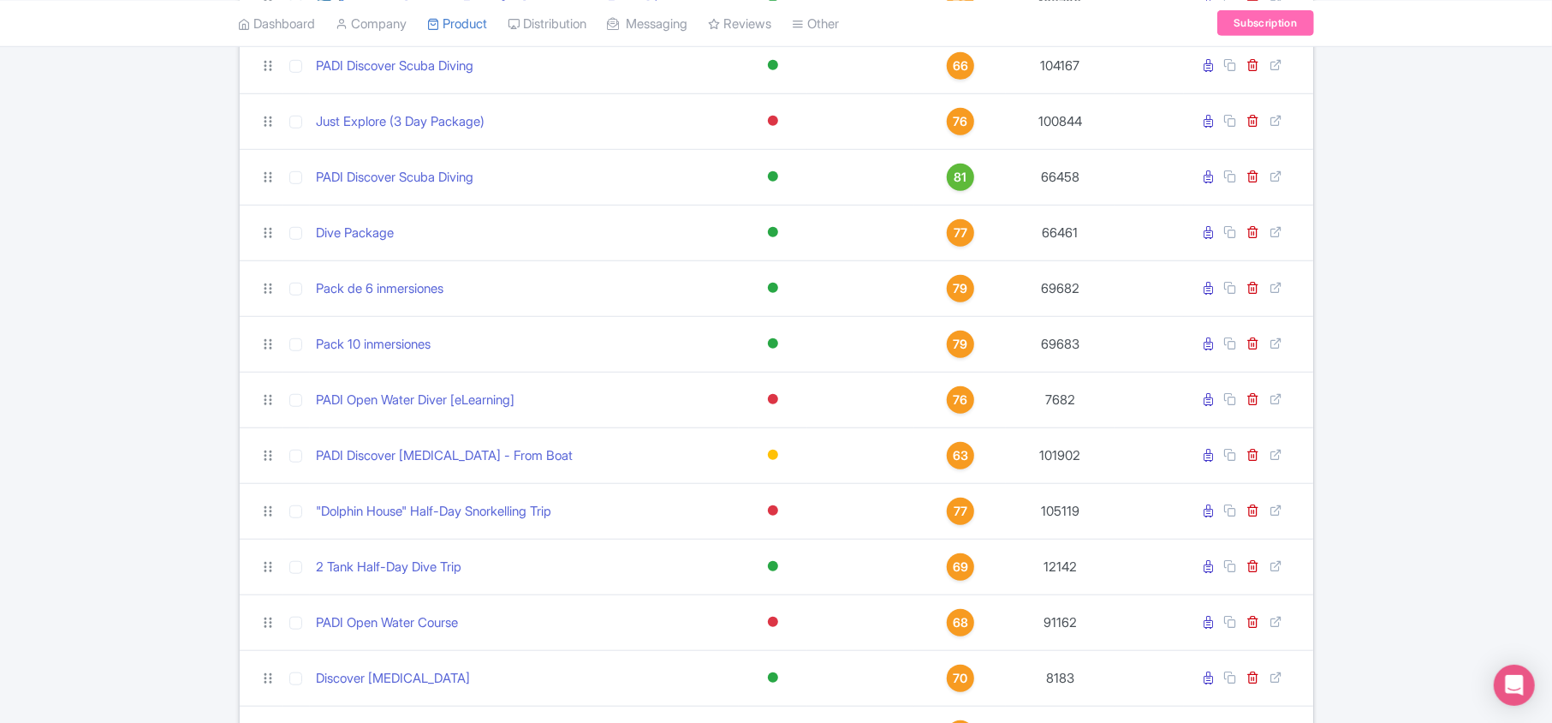
scroll to position [799, 0]
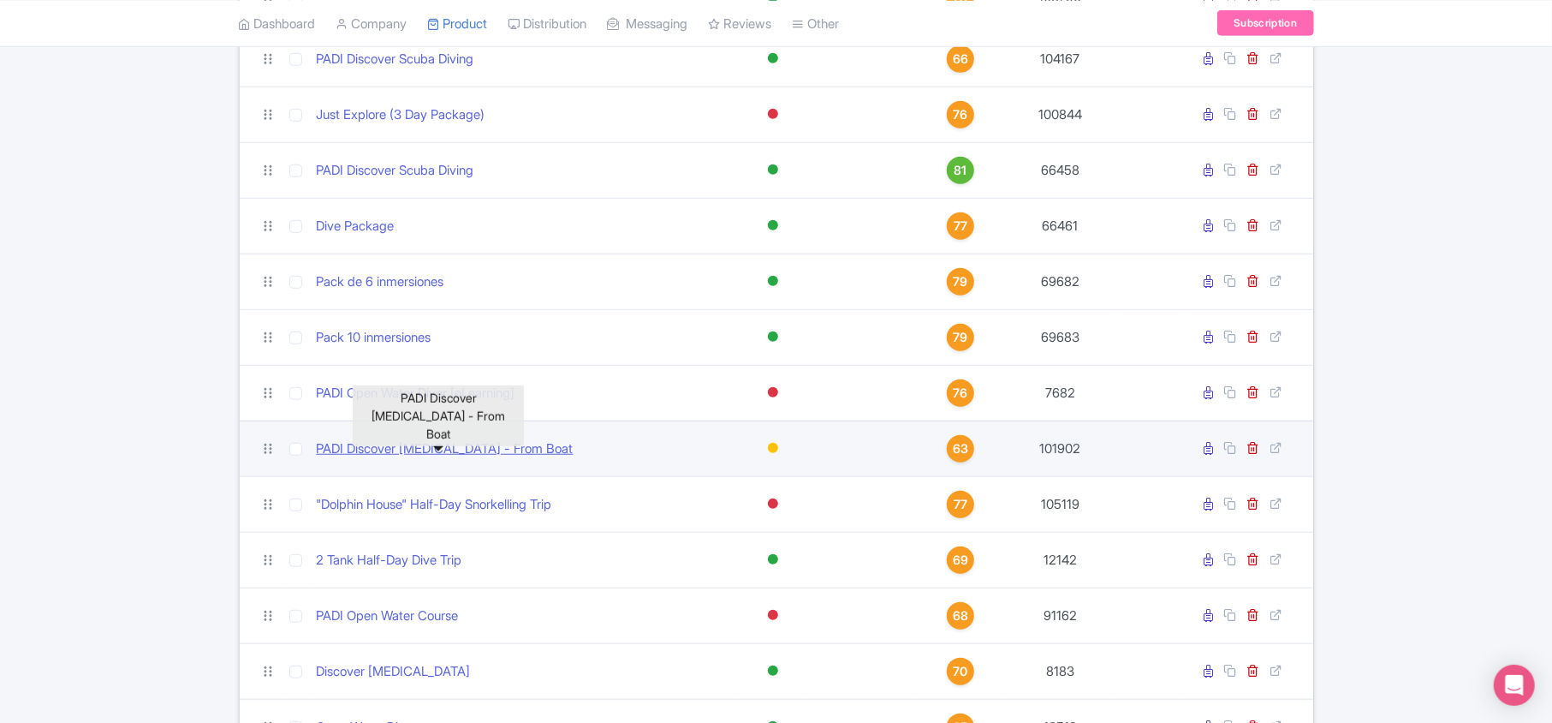
click at [396, 443] on link "PADI Discover Scuba Diving - From Boat" at bounding box center [445, 449] width 257 height 20
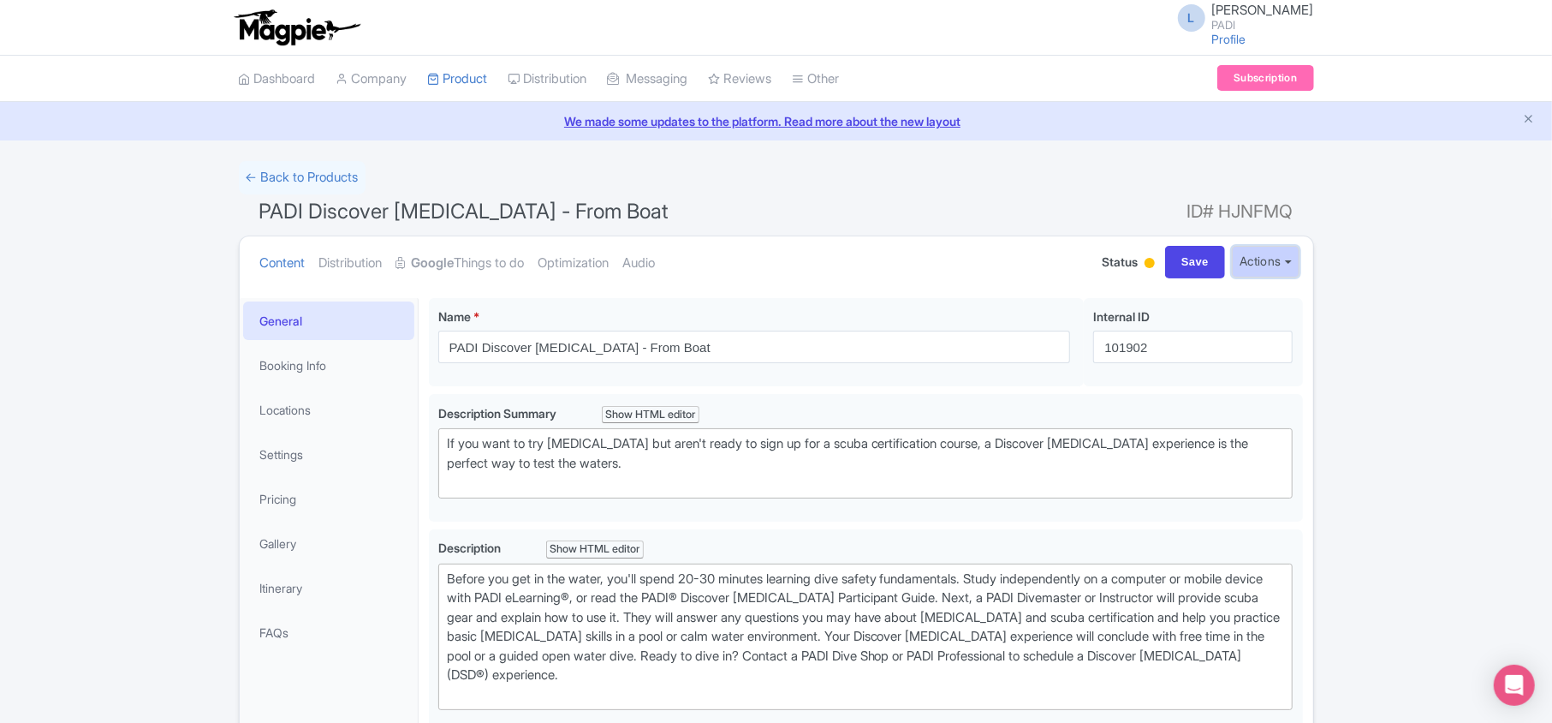
click at [1238, 264] on button "Actions" at bounding box center [1266, 262] width 68 height 32
click at [329, 169] on link "← Back to Products" at bounding box center [302, 177] width 127 height 33
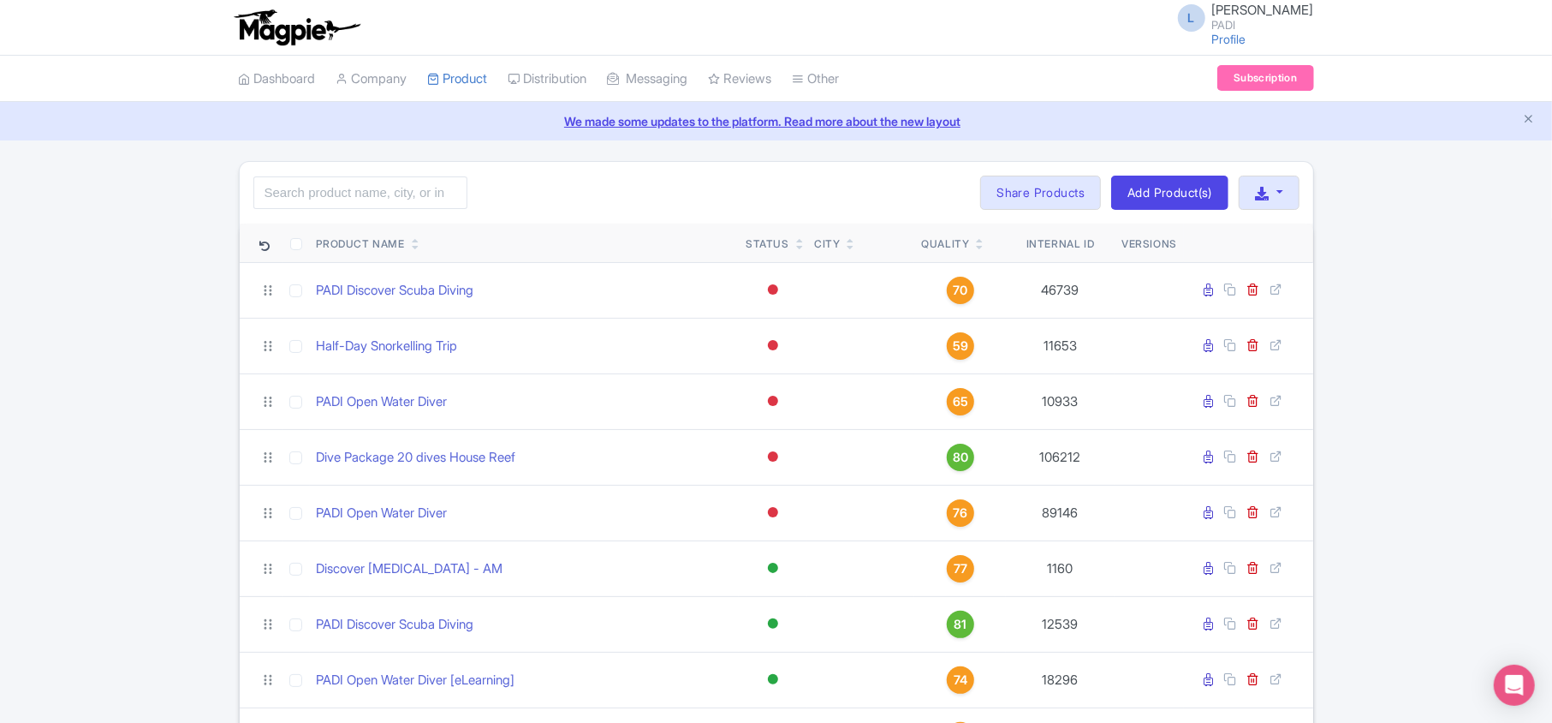
click at [796, 244] on icon at bounding box center [800, 247] width 8 height 10
click at [796, 247] on icon at bounding box center [800, 247] width 8 height 10
click at [801, 241] on link at bounding box center [800, 247] width 8 height 14
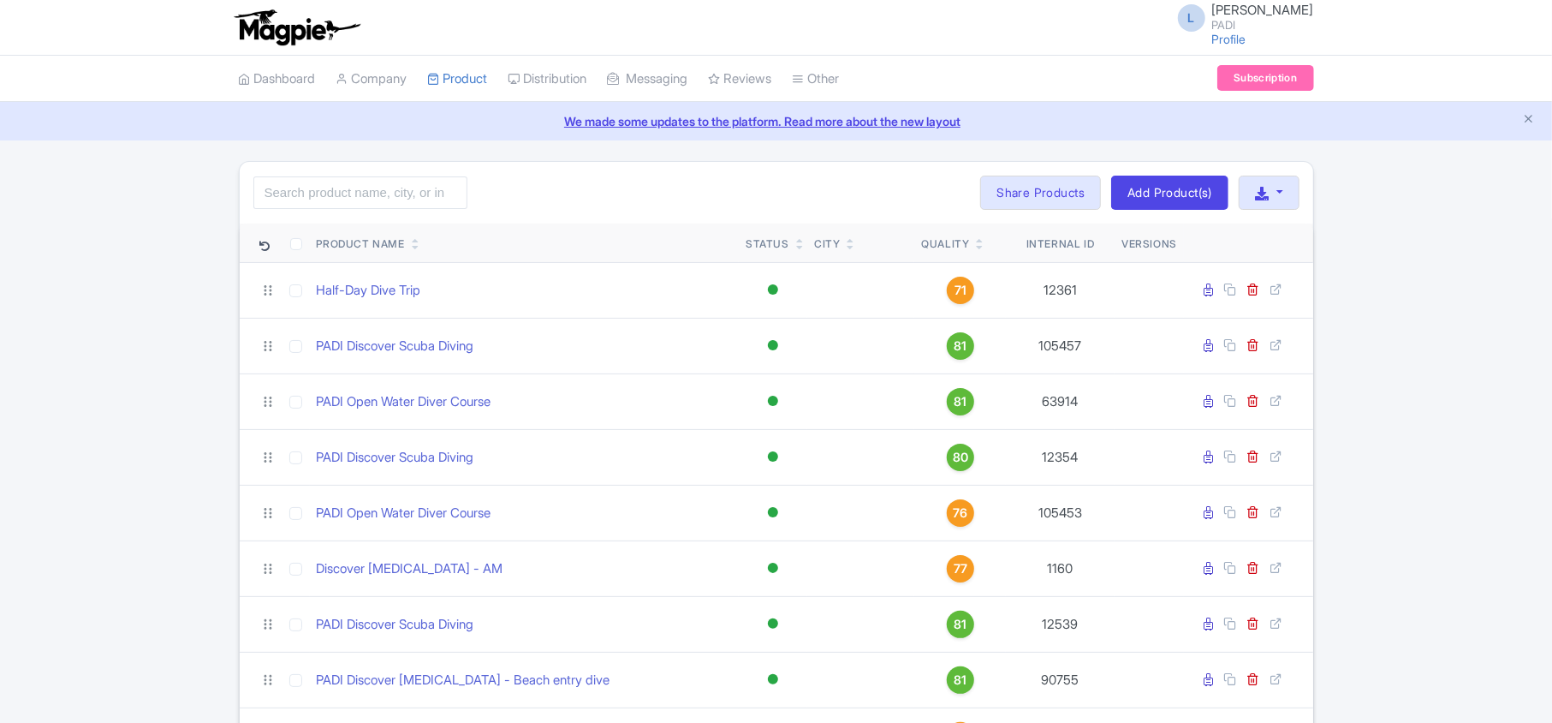
click at [796, 241] on link at bounding box center [800, 247] width 8 height 14
click at [798, 251] on icon at bounding box center [800, 247] width 8 height 10
click at [798, 241] on link at bounding box center [800, 247] width 8 height 14
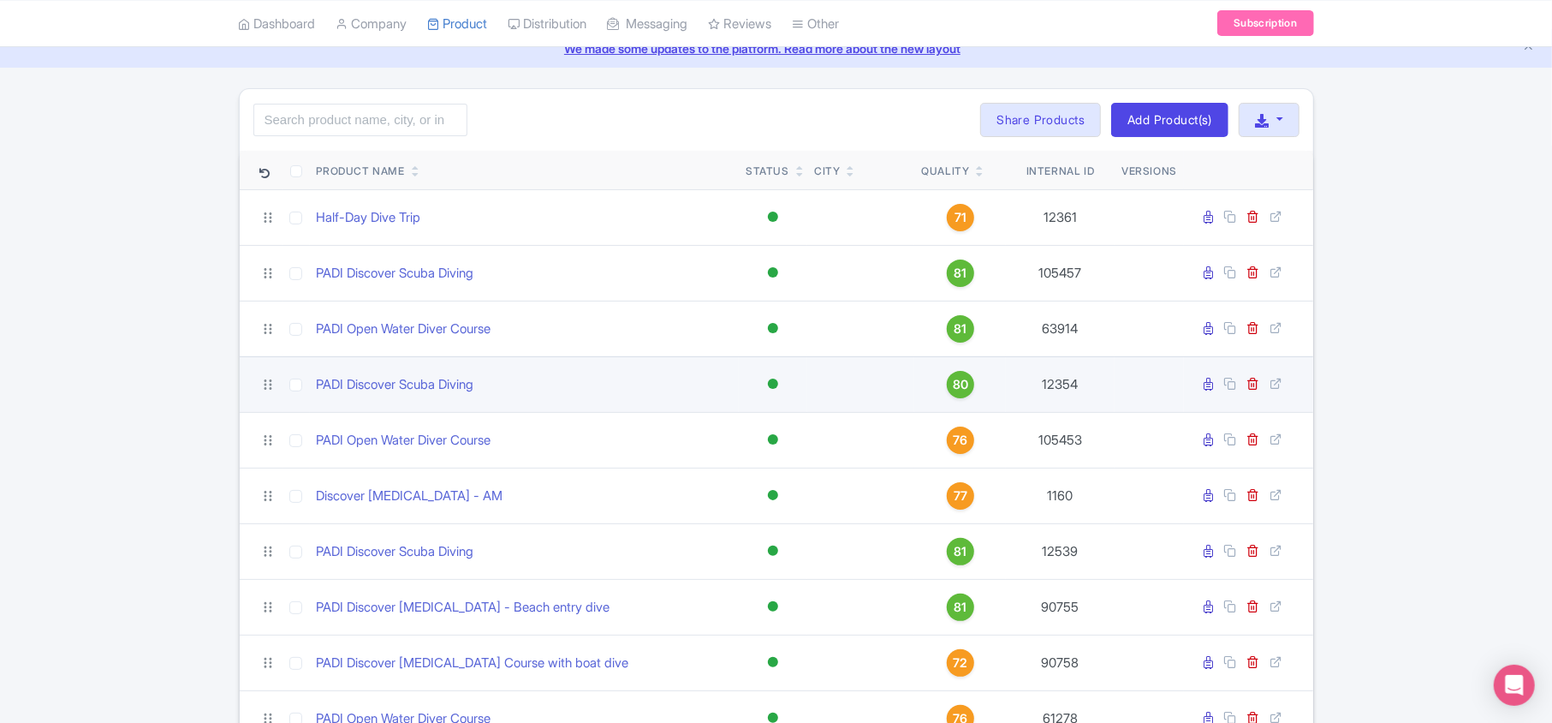
scroll to position [203, 0]
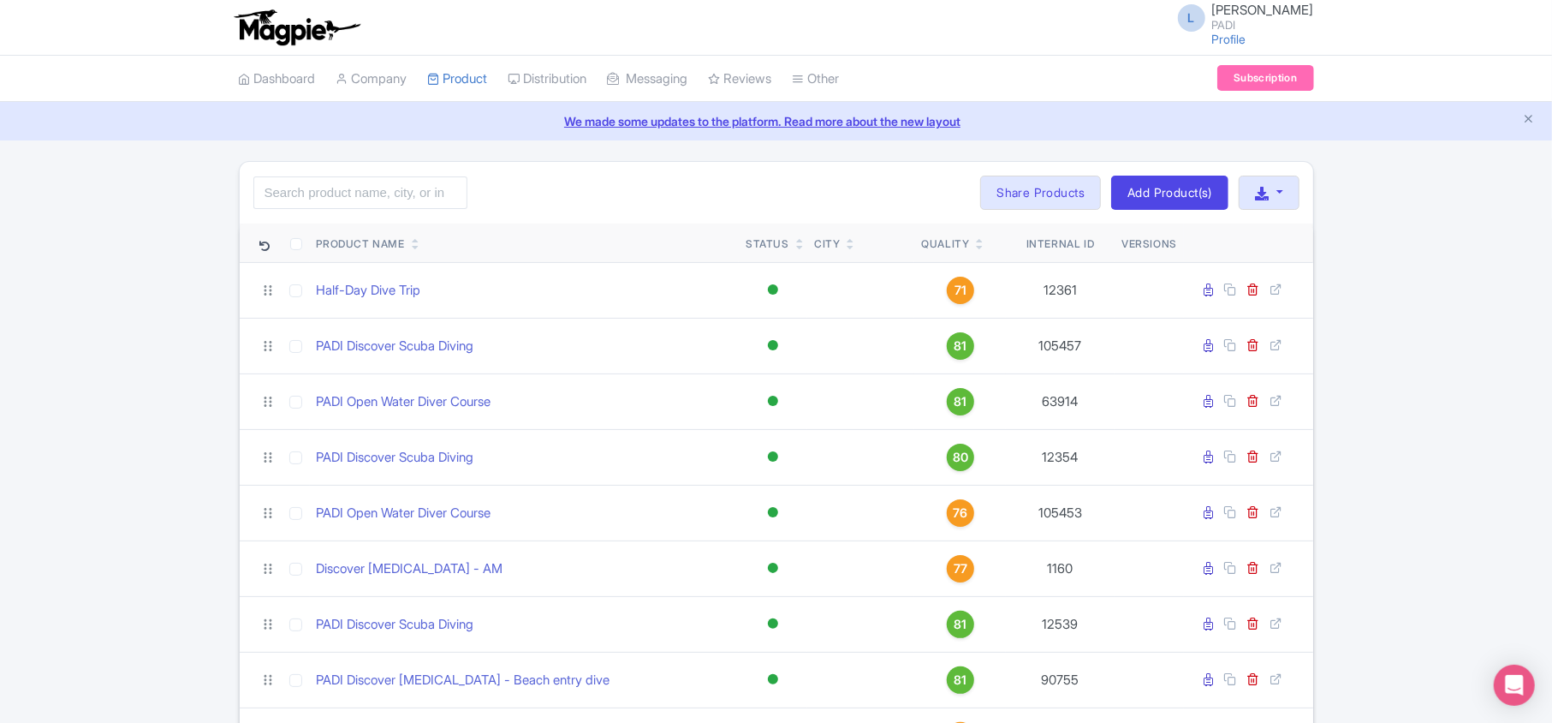
click at [799, 241] on link at bounding box center [800, 247] width 8 height 14
click at [798, 240] on icon at bounding box center [800, 240] width 8 height 10
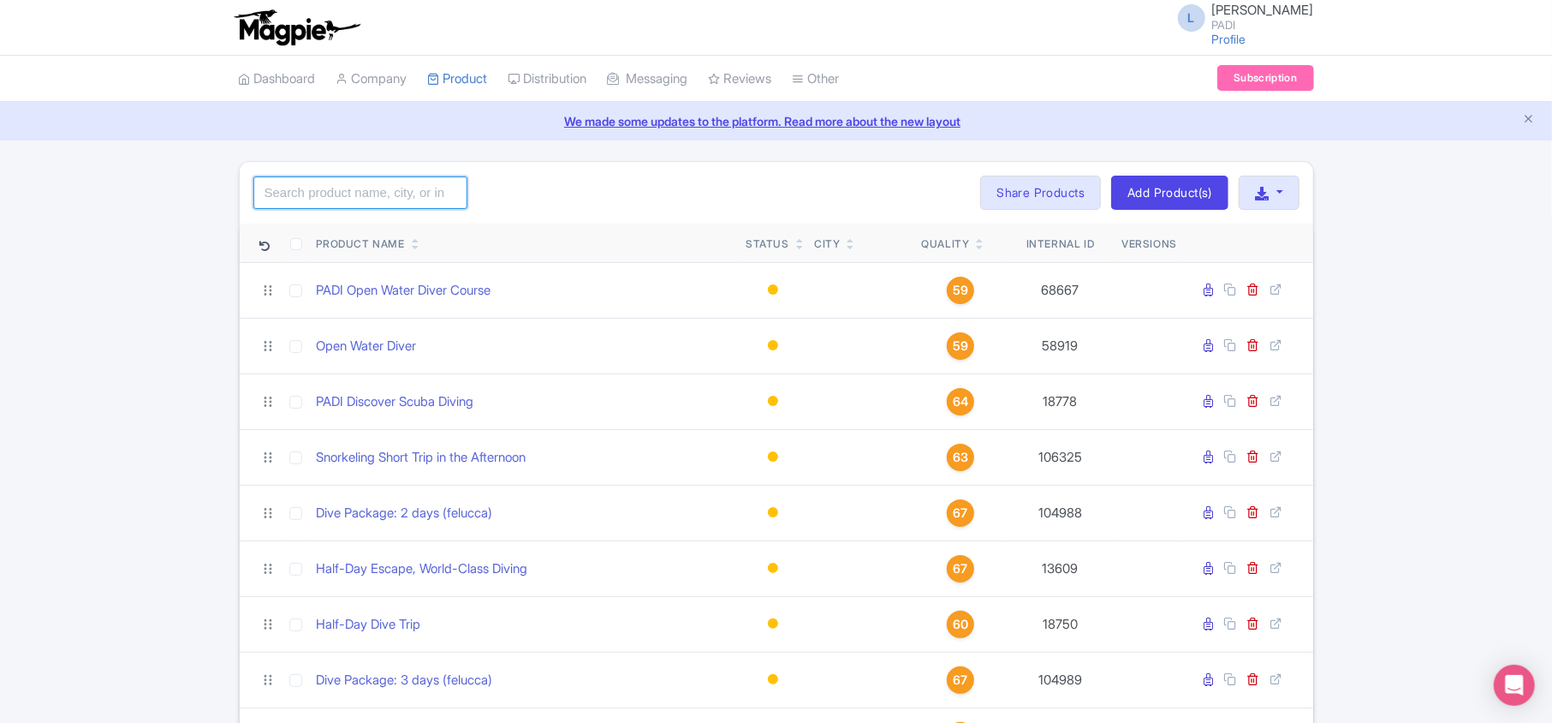
click at [426, 197] on input "search" at bounding box center [360, 192] width 214 height 33
click at [1274, 196] on button "button" at bounding box center [1269, 193] width 60 height 34
click at [1283, 262] on link "Download Product List" at bounding box center [1324, 259] width 169 height 27
click at [261, 68] on link "Dashboard" at bounding box center [277, 79] width 77 height 47
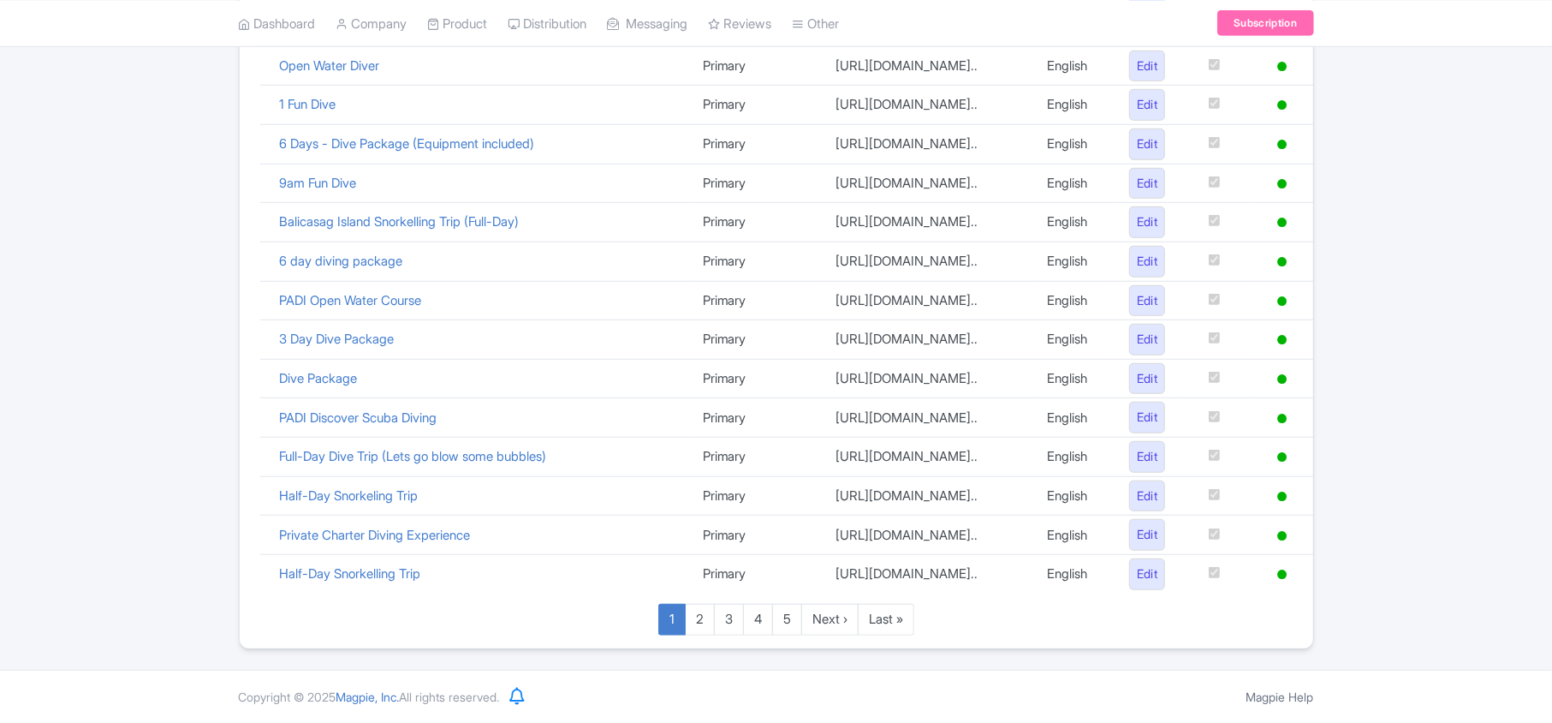
scroll to position [1182, 0]
click at [874, 623] on link "Last »" at bounding box center [886, 620] width 57 height 32
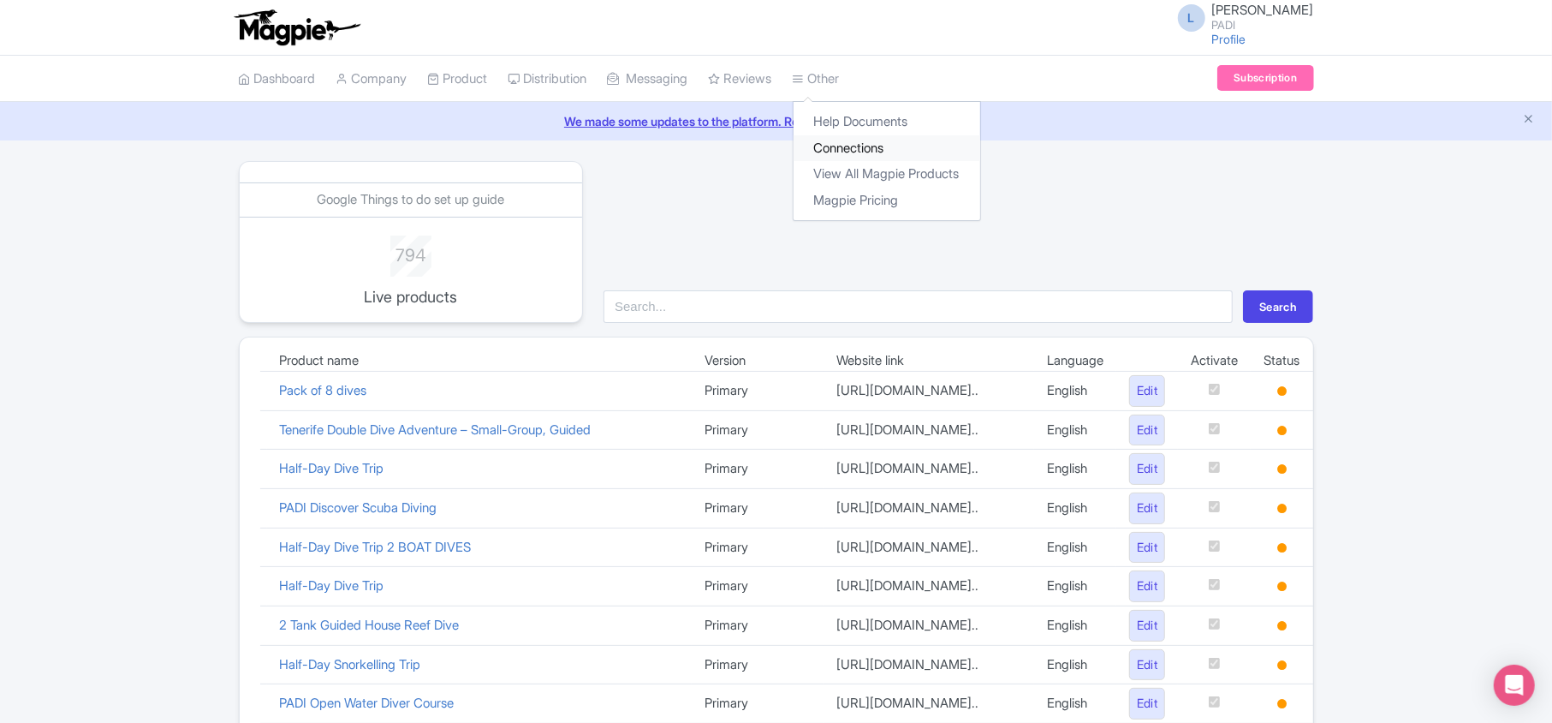
click at [850, 158] on link "Connections" at bounding box center [887, 148] width 187 height 27
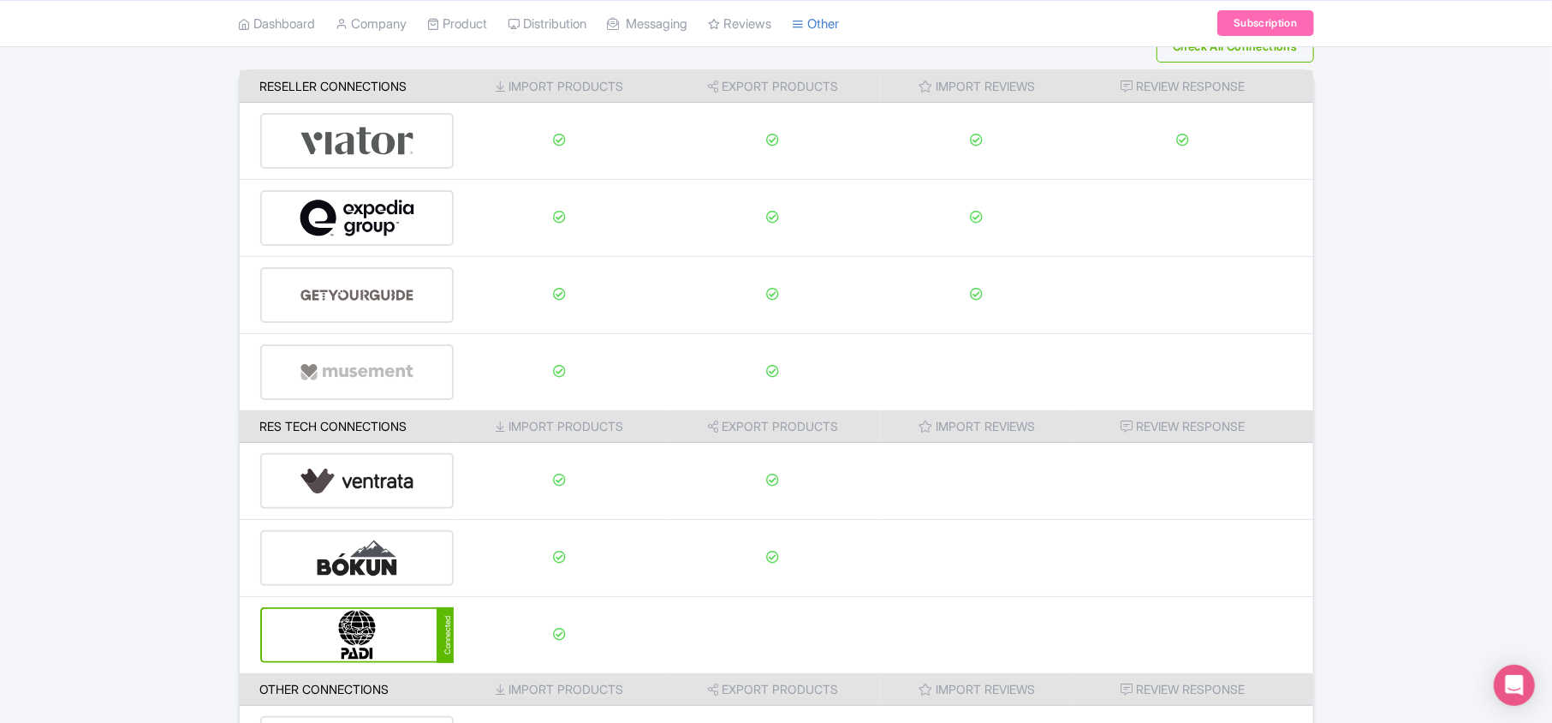
scroll to position [269, 0]
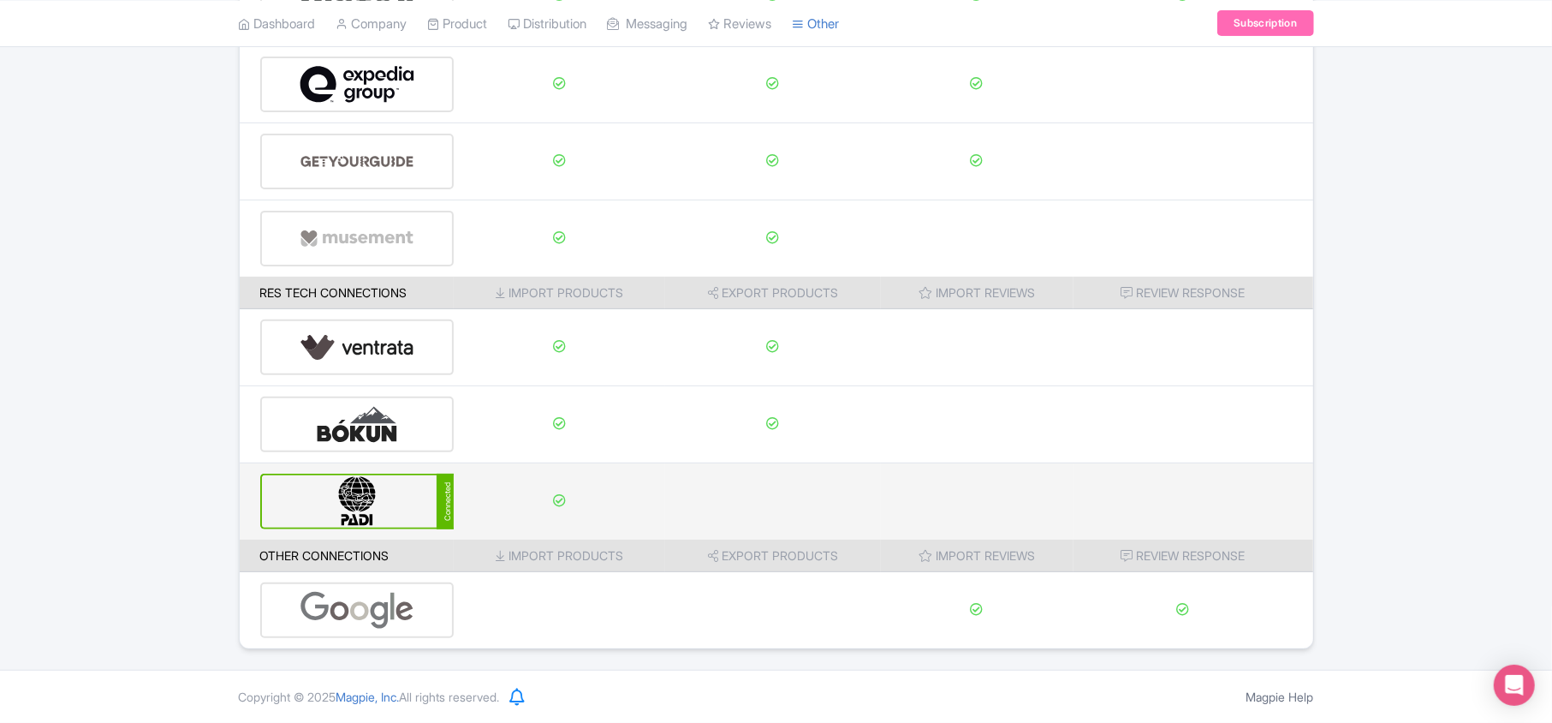
click at [384, 501] on img at bounding box center [358, 501] width 116 height 52
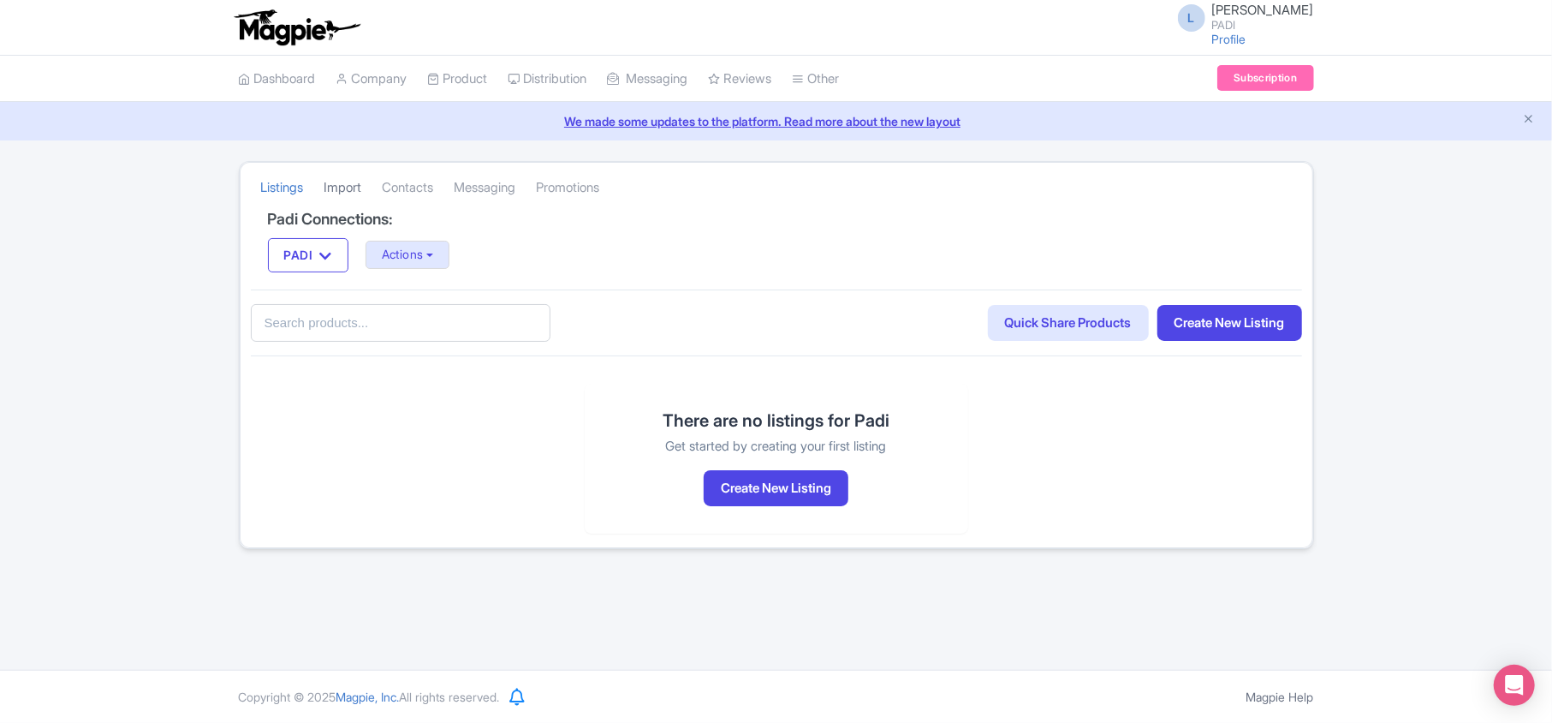
click at [342, 186] on link "Import" at bounding box center [344, 187] width 38 height 47
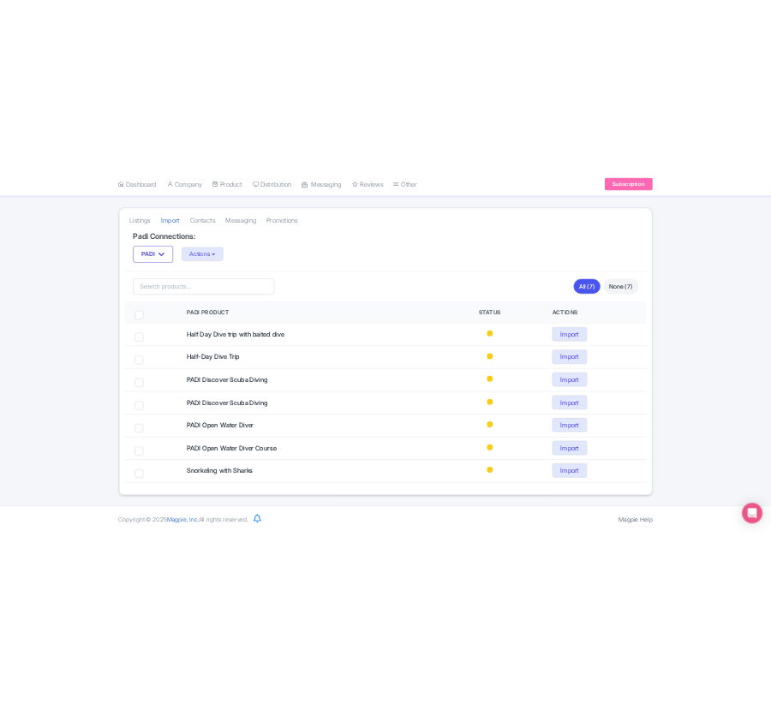
scroll to position [50, 0]
